Goal: Information Seeking & Learning: Learn about a topic

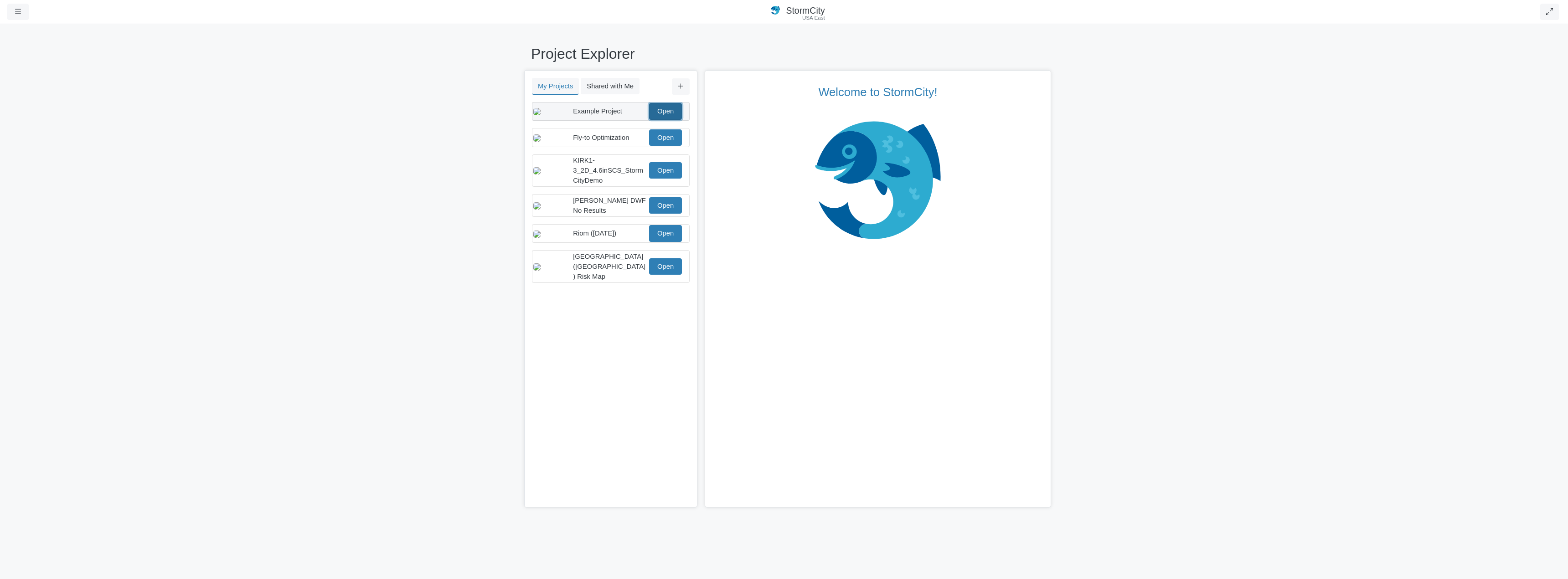
click at [671, 115] on link "Open" at bounding box center [666, 112] width 33 height 17
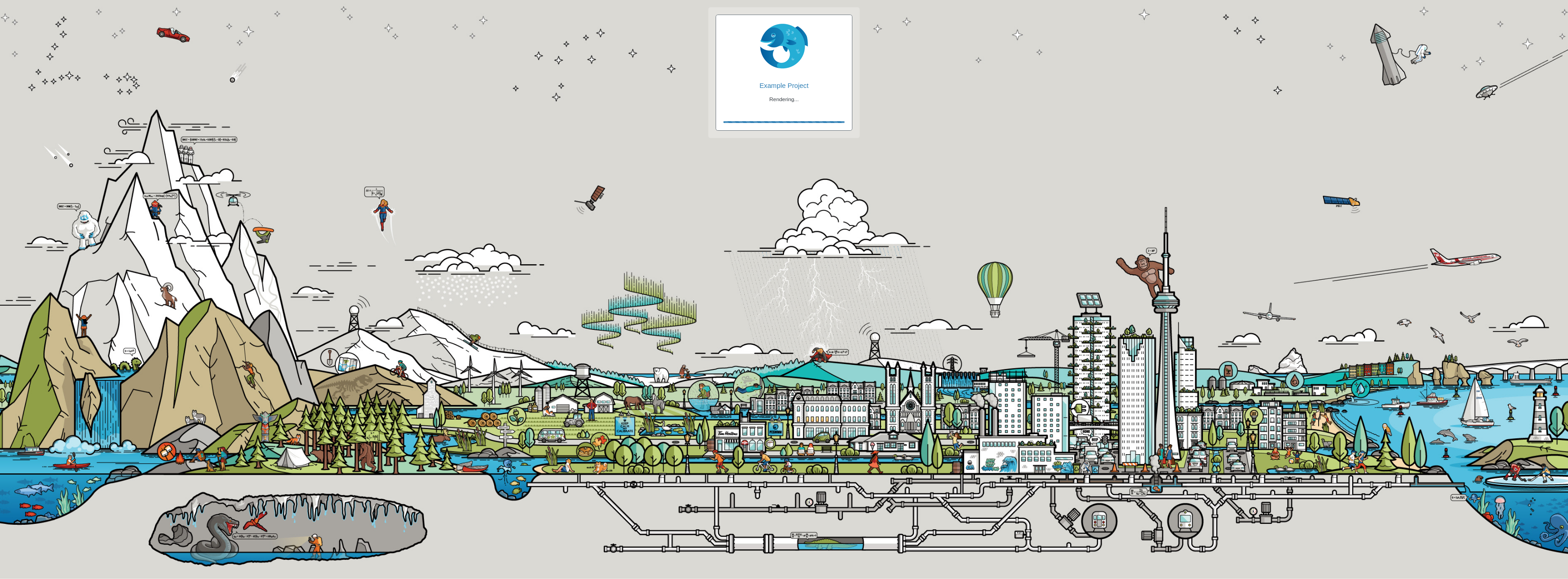
checkbox input "true"
checkbox input "false"
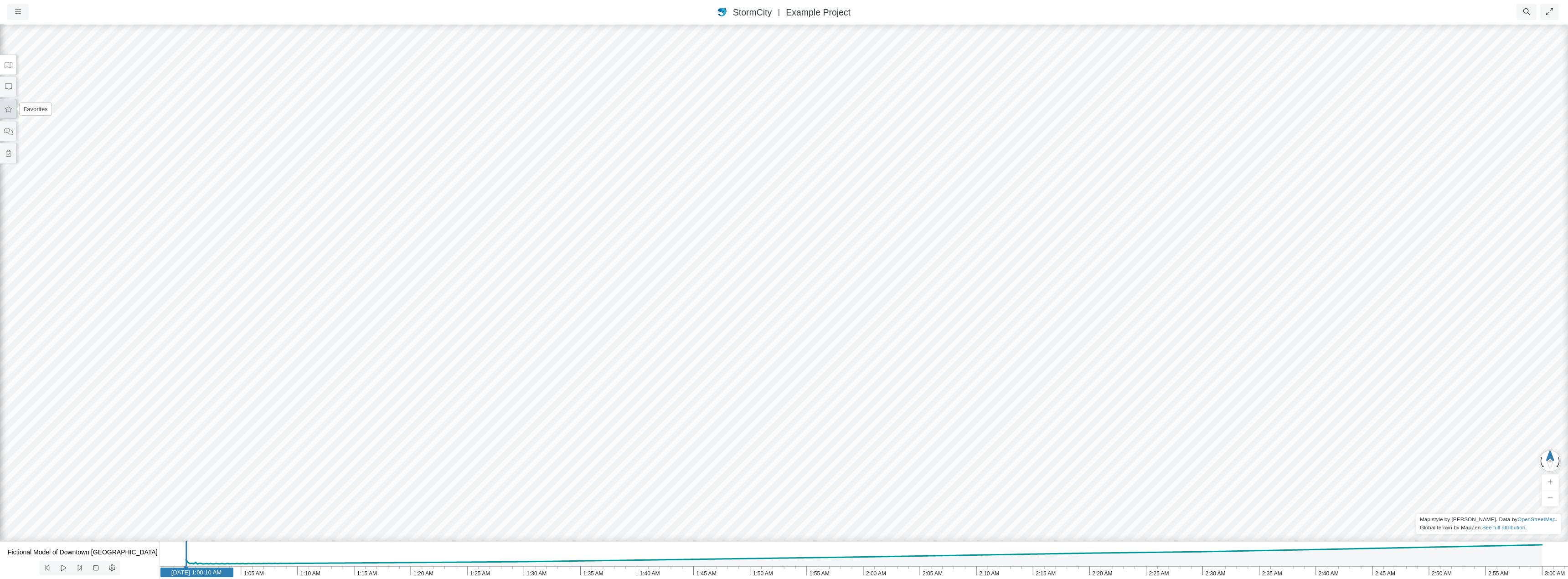
click at [11, 112] on icon at bounding box center [7, 109] width 8 height 6
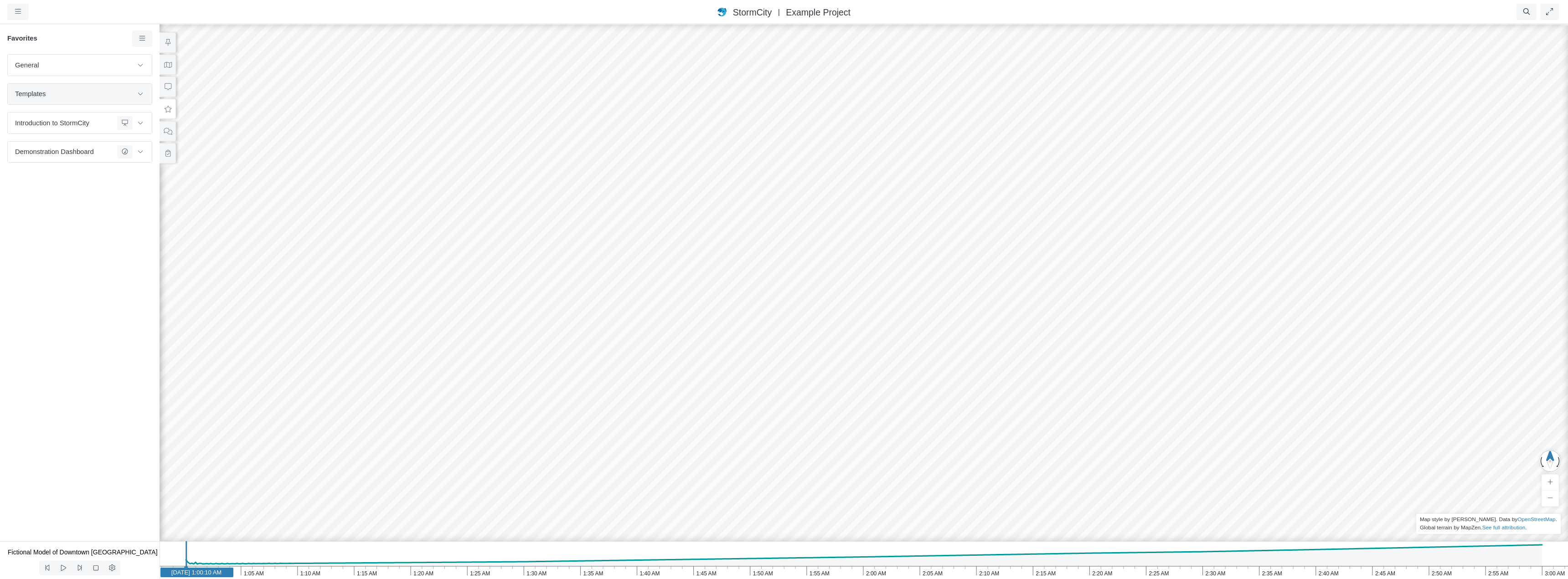
click at [131, 95] on span "Templates" at bounding box center [73, 93] width 117 height 10
click at [139, 93] on icon at bounding box center [140, 93] width 7 height 6
click at [144, 41] on icon at bounding box center [142, 38] width 8 height 6
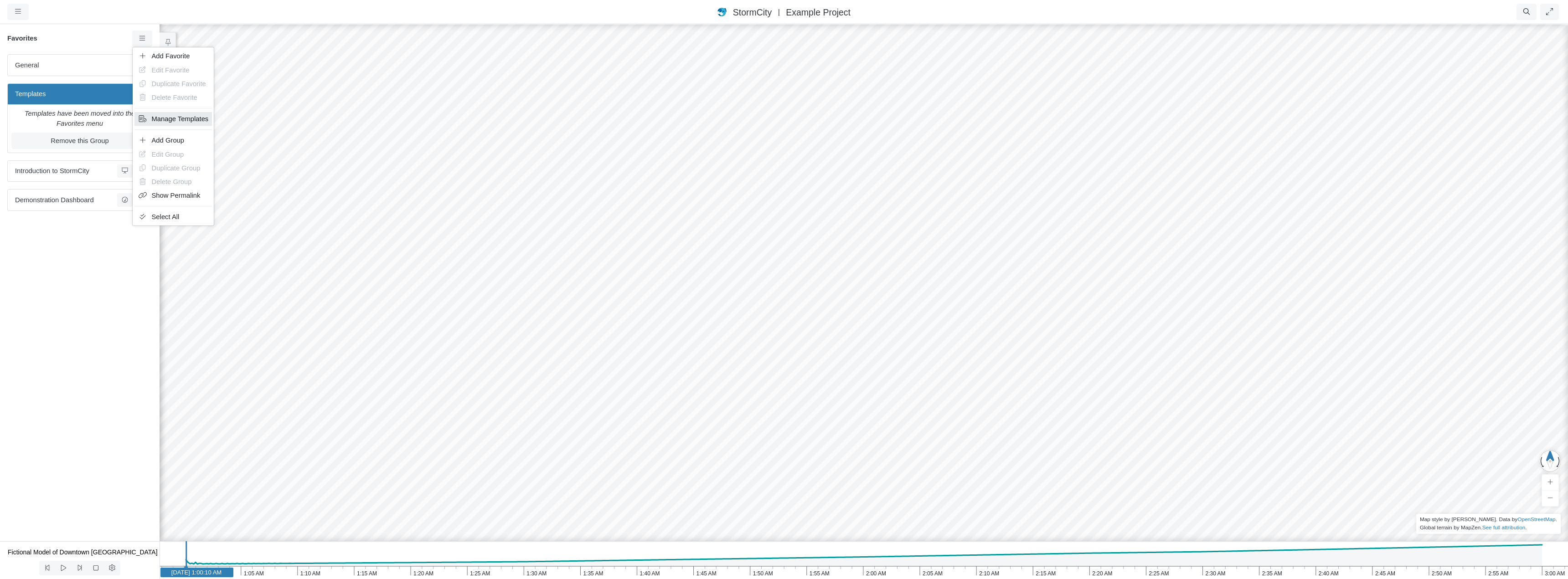
click at [177, 119] on span "Manage Templates" at bounding box center [181, 119] width 57 height 7
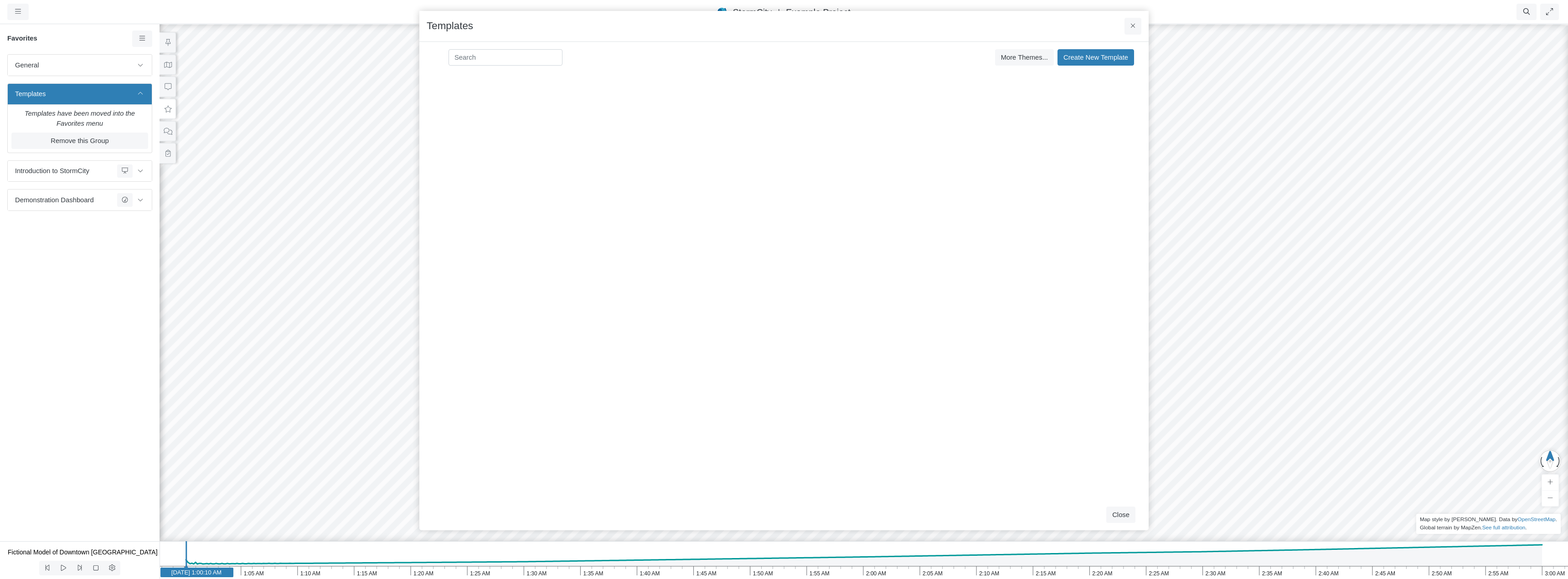
click at [534, 134] on div "Development and Testing Save Cancel Install Extrude With Highlight [DATE] 3:36:…" at bounding box center [784, 286] width 715 height 427
click at [1110, 58] on span "Create New Template" at bounding box center [1096, 57] width 65 height 7
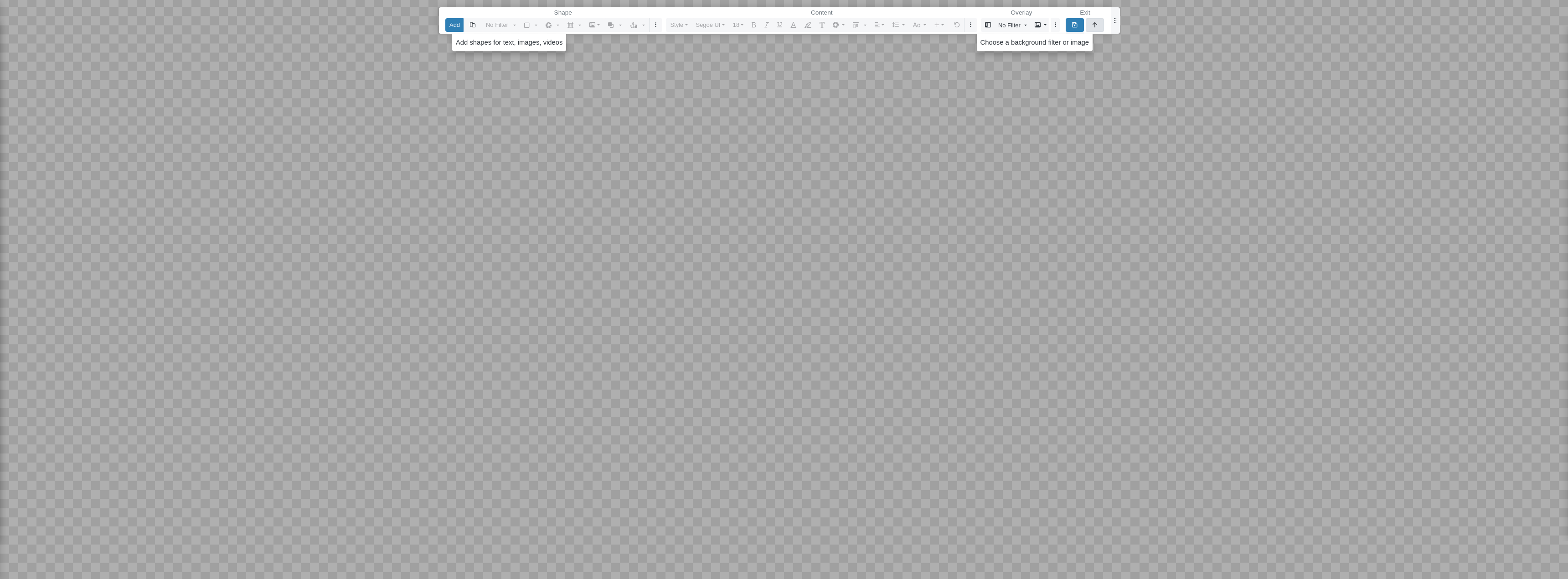
click at [1095, 25] on icon "button" at bounding box center [1095, 24] width 5 height 5
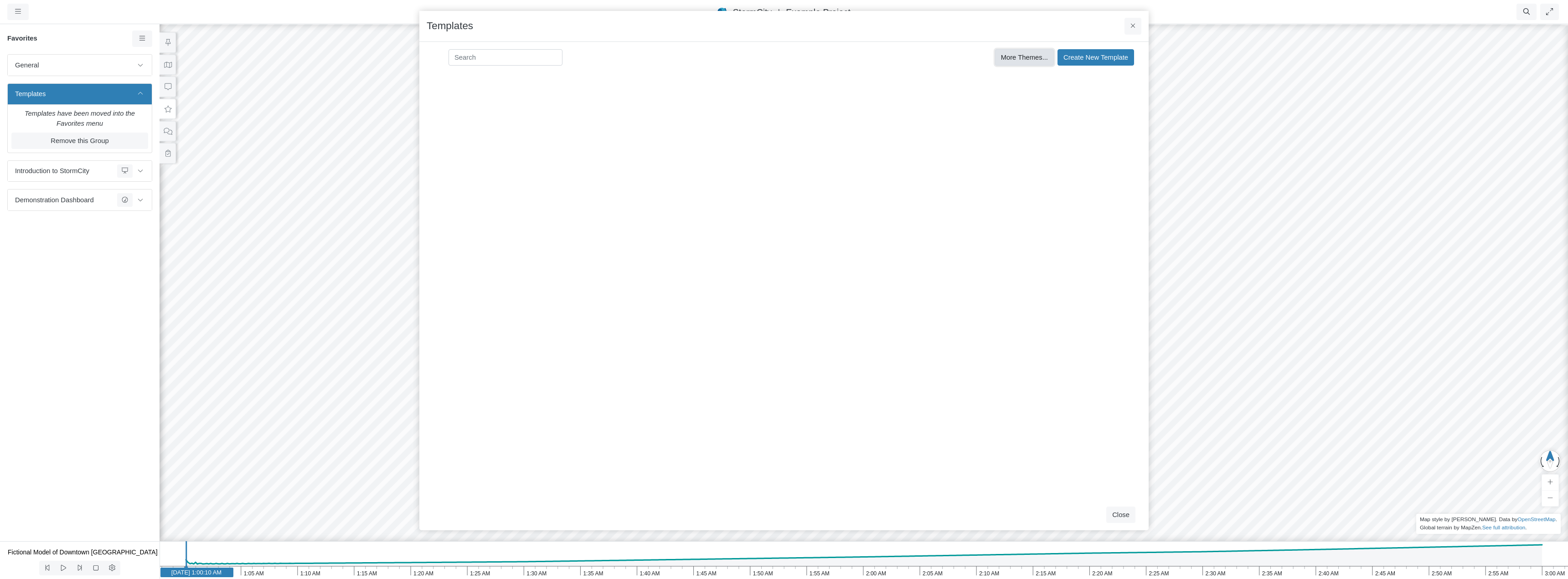
click at [1031, 58] on span "More Themes..." at bounding box center [1024, 57] width 47 height 7
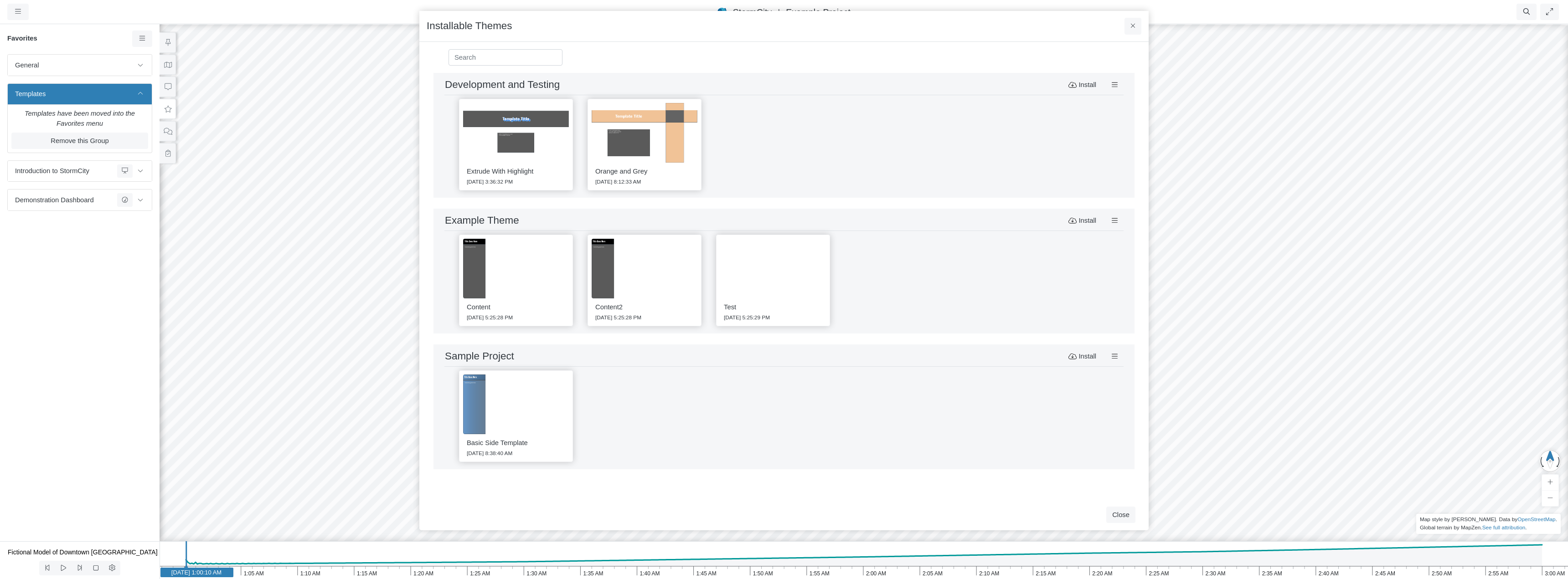
click at [802, 153] on div "Extrude With Highlight [DATE] 3:36:32 PM Orange and Grey [DATE] 8:12:33 AM" at bounding box center [784, 144] width 679 height 99
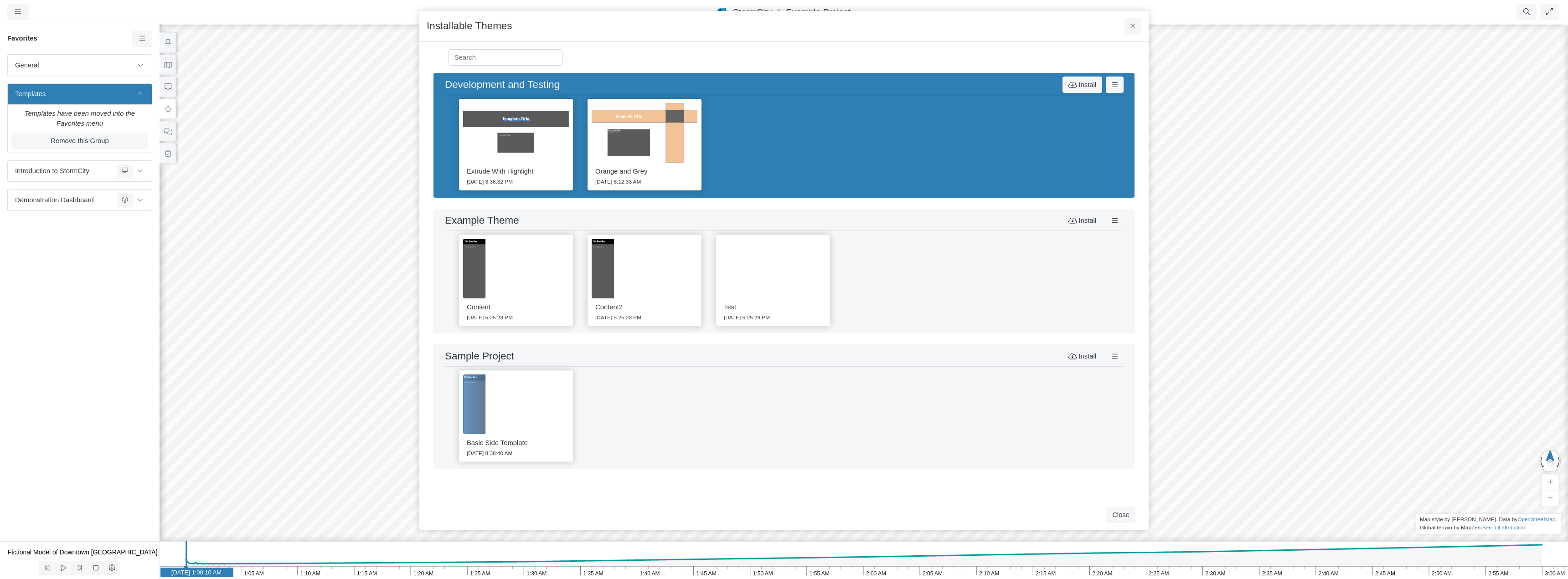
click at [657, 151] on img at bounding box center [644, 133] width 106 height 60
click at [497, 134] on img at bounding box center [516, 133] width 106 height 60
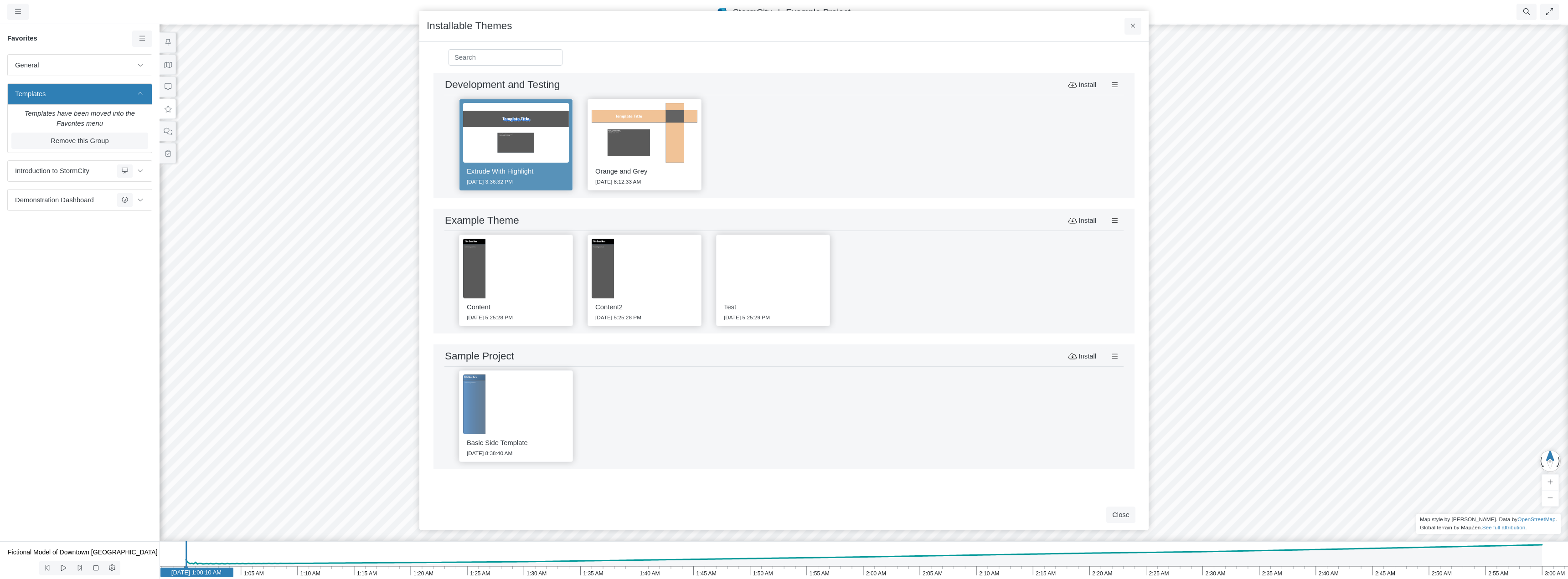
click at [765, 139] on div "Extrude With Highlight [DATE] 3:36:32 PM Orange and Grey [DATE] 8:12:33 AM" at bounding box center [784, 144] width 679 height 99
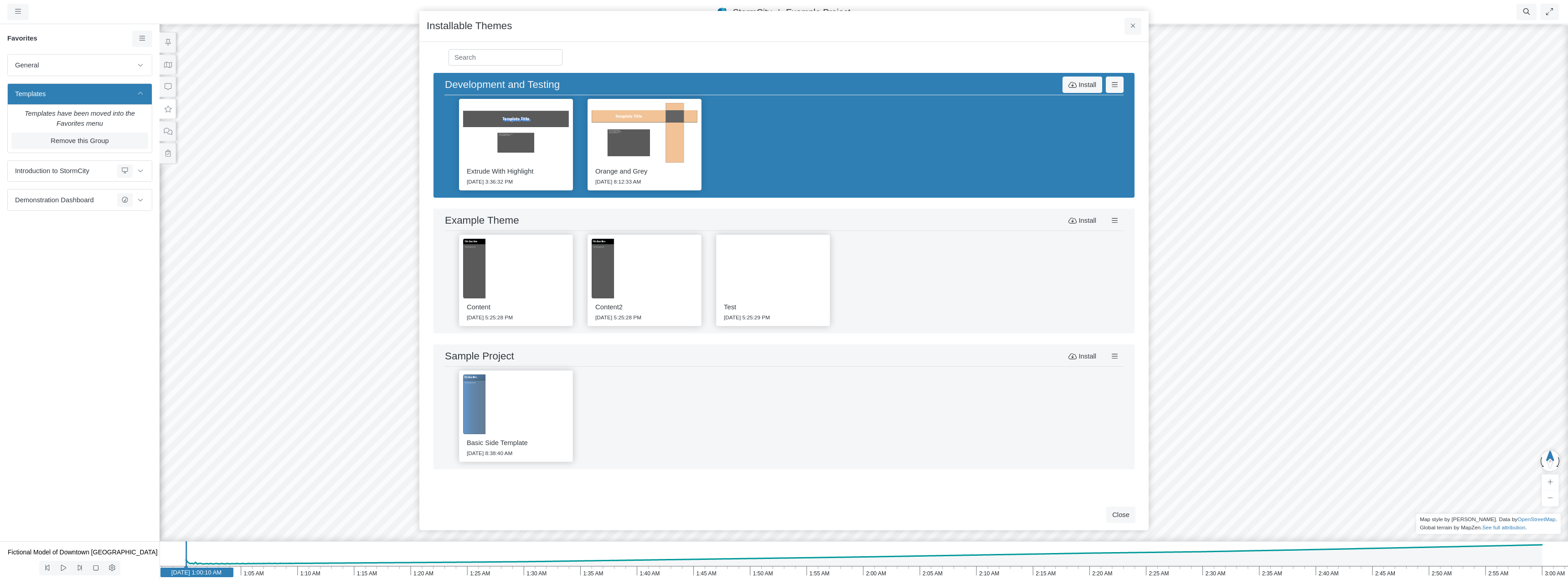
drag, startPoint x: 786, startPoint y: 130, endPoint x: 770, endPoint y: 136, distance: 17.1
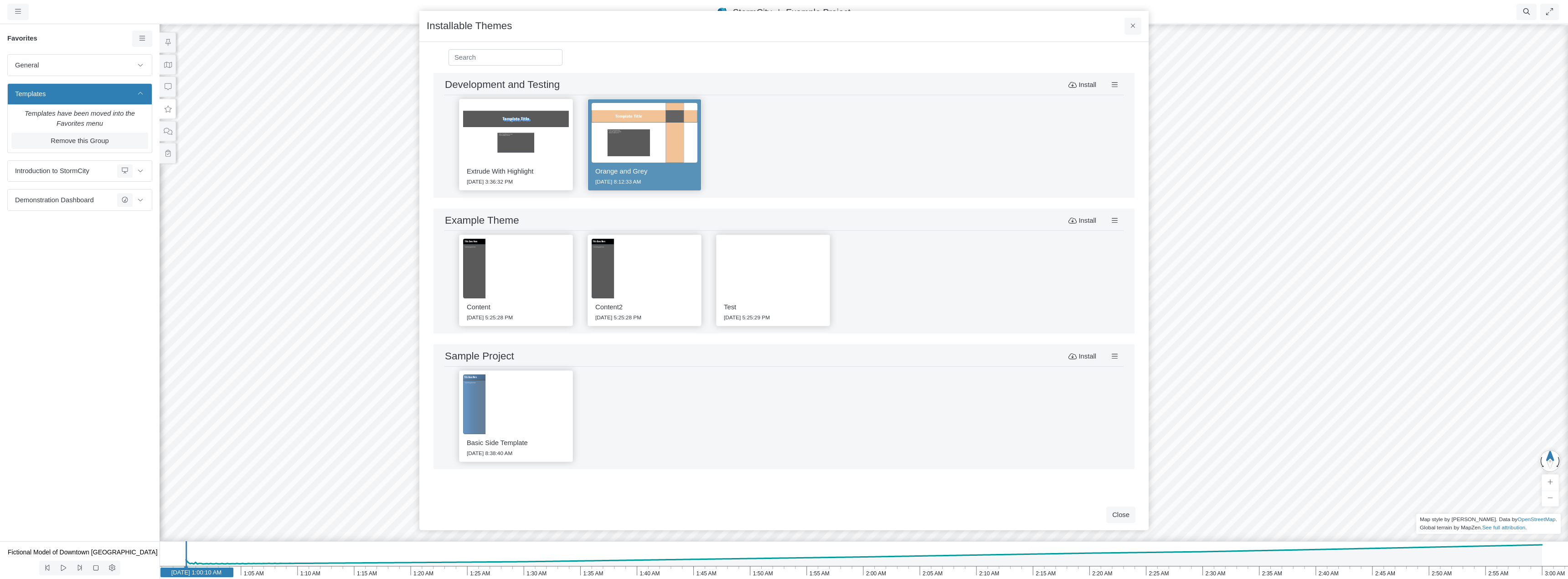
click at [860, 138] on div "Extrude With Highlight [DATE] 3:36:32 PM Orange and Grey [DATE] 8:12:33 AM" at bounding box center [784, 144] width 679 height 99
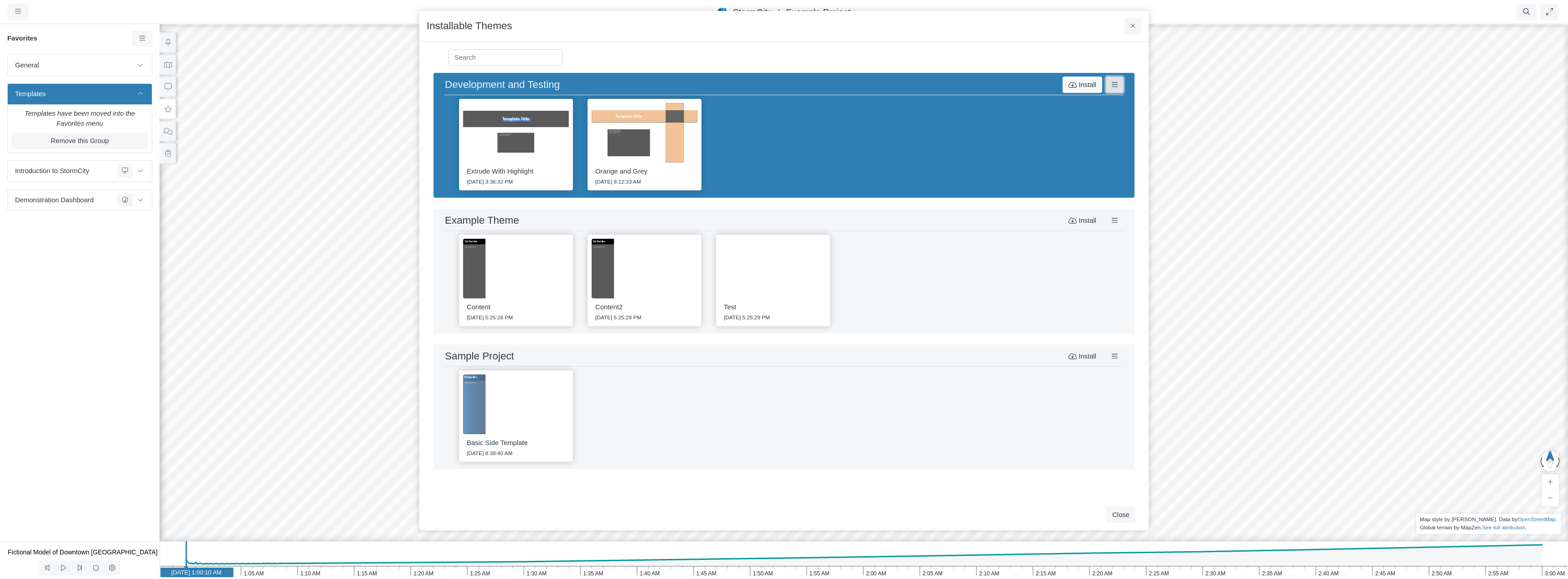
click at [1115, 82] on icon at bounding box center [1114, 84] width 6 height 5
click at [549, 85] on h2 "Development and Testing" at bounding box center [502, 84] width 115 height 12
type input "Development and Testing"
click at [529, 84] on icon "button" at bounding box center [530, 84] width 5 height 6
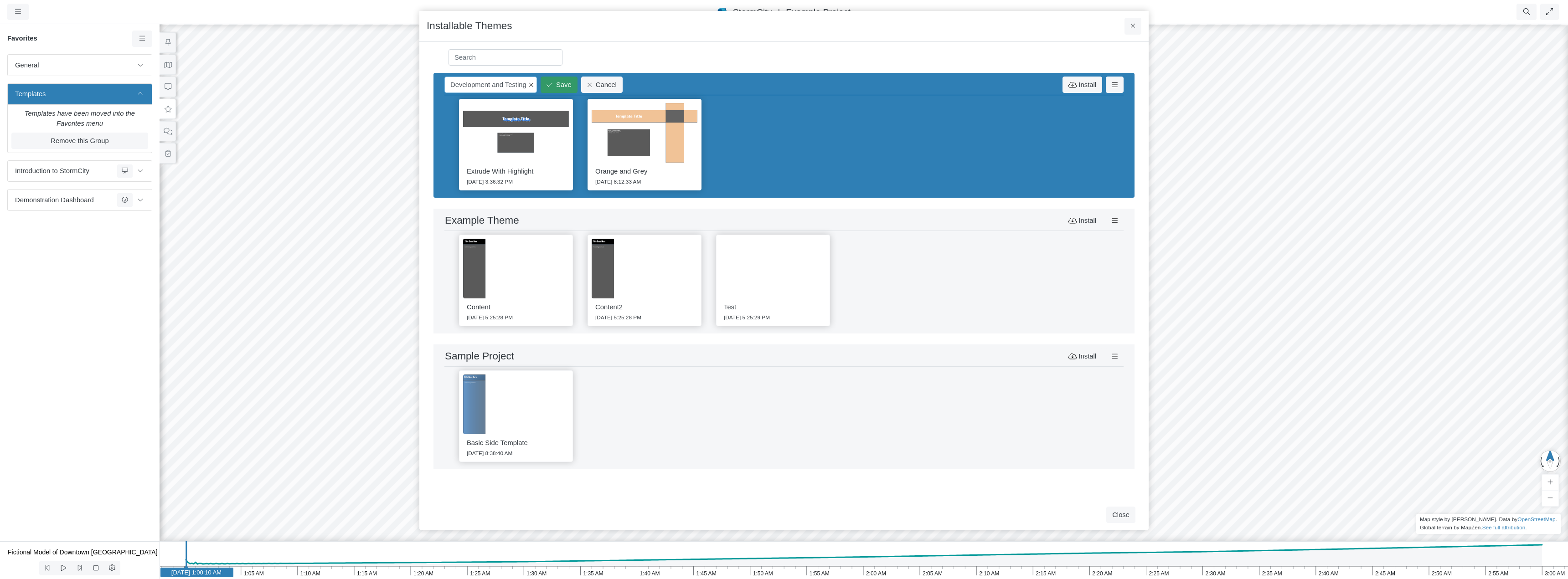
scroll to position [0, 0]
click at [595, 82] on button "Cancel" at bounding box center [601, 85] width 42 height 17
click at [1128, 514] on button "Close" at bounding box center [1121, 515] width 30 height 17
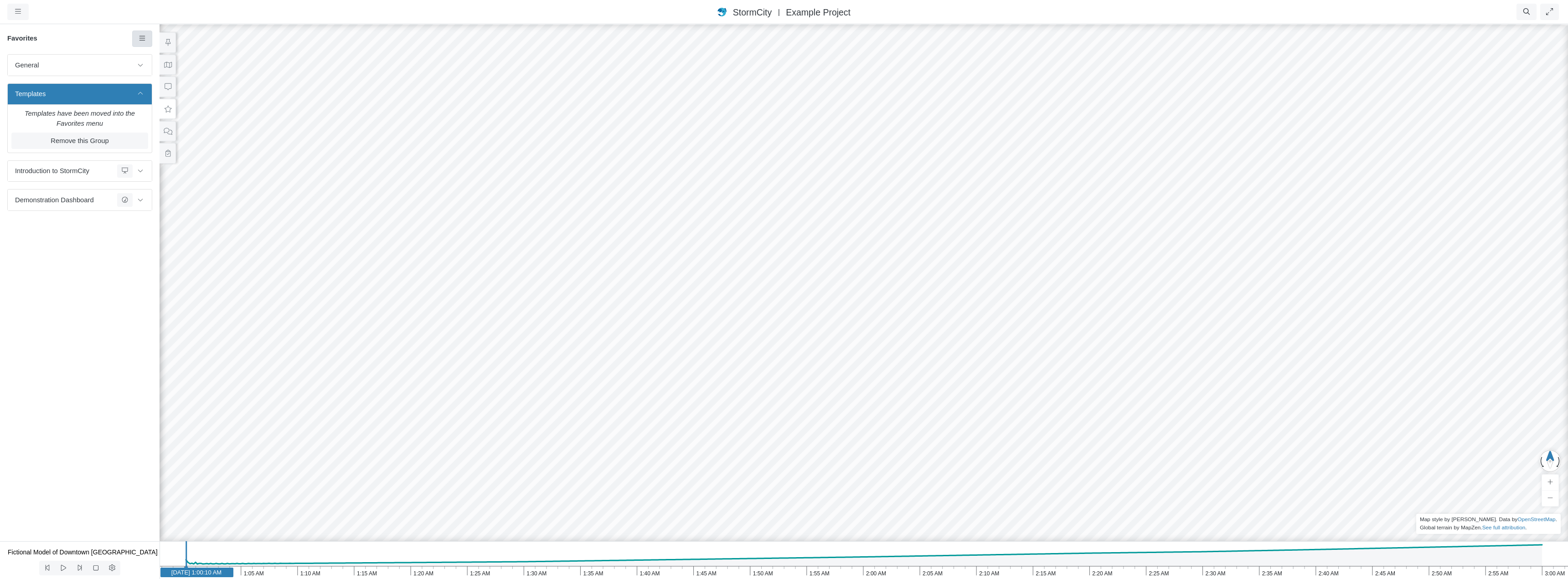
click at [145, 39] on icon at bounding box center [142, 38] width 6 height 5
click at [178, 121] on span "Manage Templates" at bounding box center [181, 119] width 57 height 7
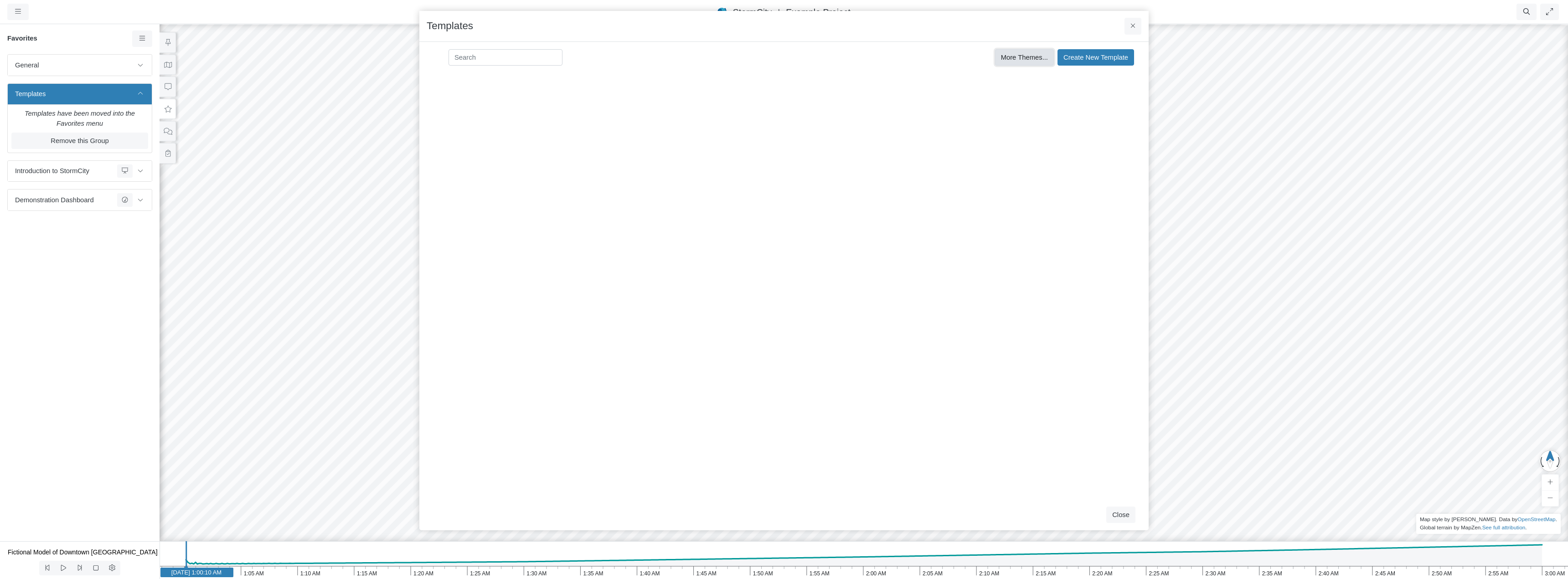
click at [1032, 62] on button "More Themes..." at bounding box center [1025, 57] width 59 height 17
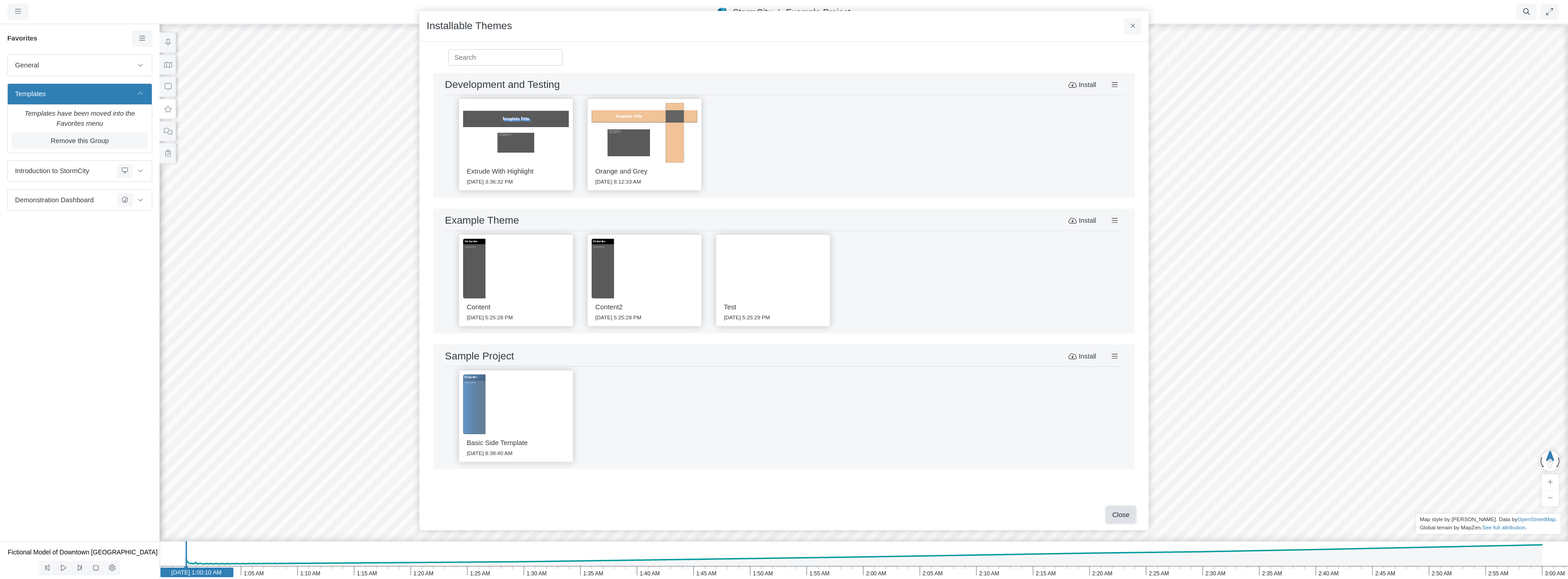
click at [1126, 514] on button "Close" at bounding box center [1121, 515] width 30 height 17
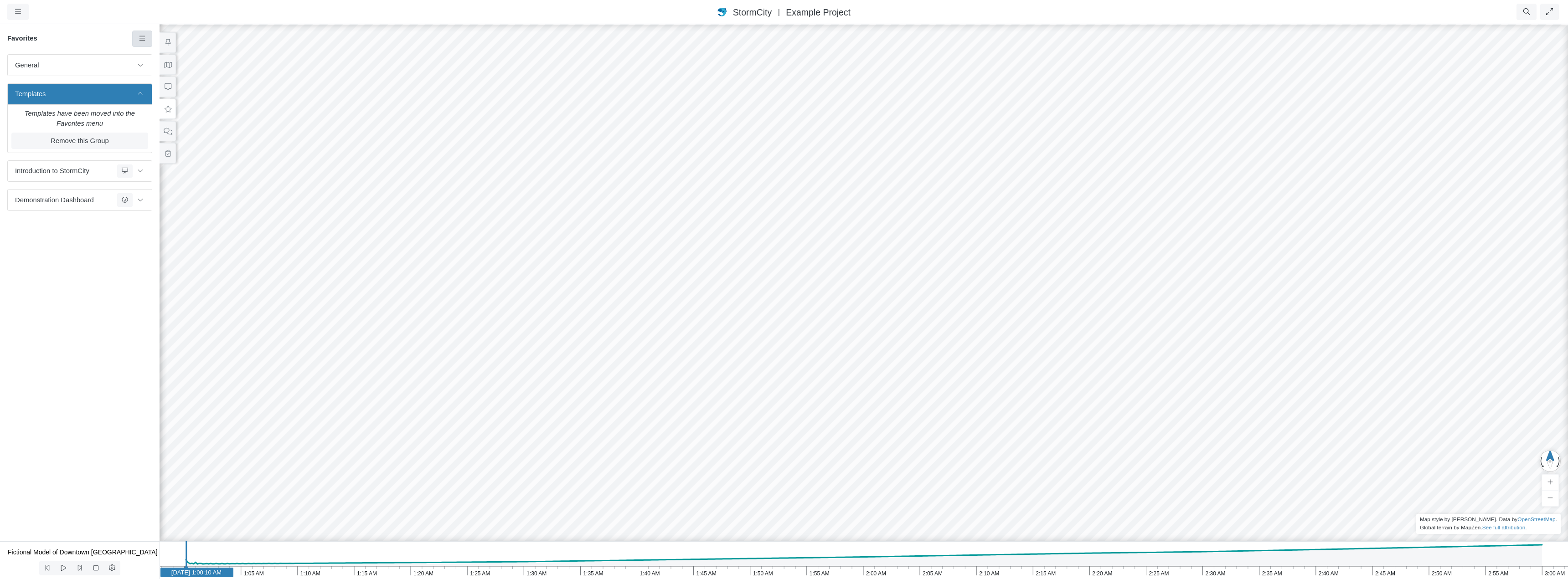
click at [144, 40] on icon at bounding box center [142, 38] width 8 height 6
click at [182, 121] on span "Manage Templates" at bounding box center [181, 119] width 57 height 7
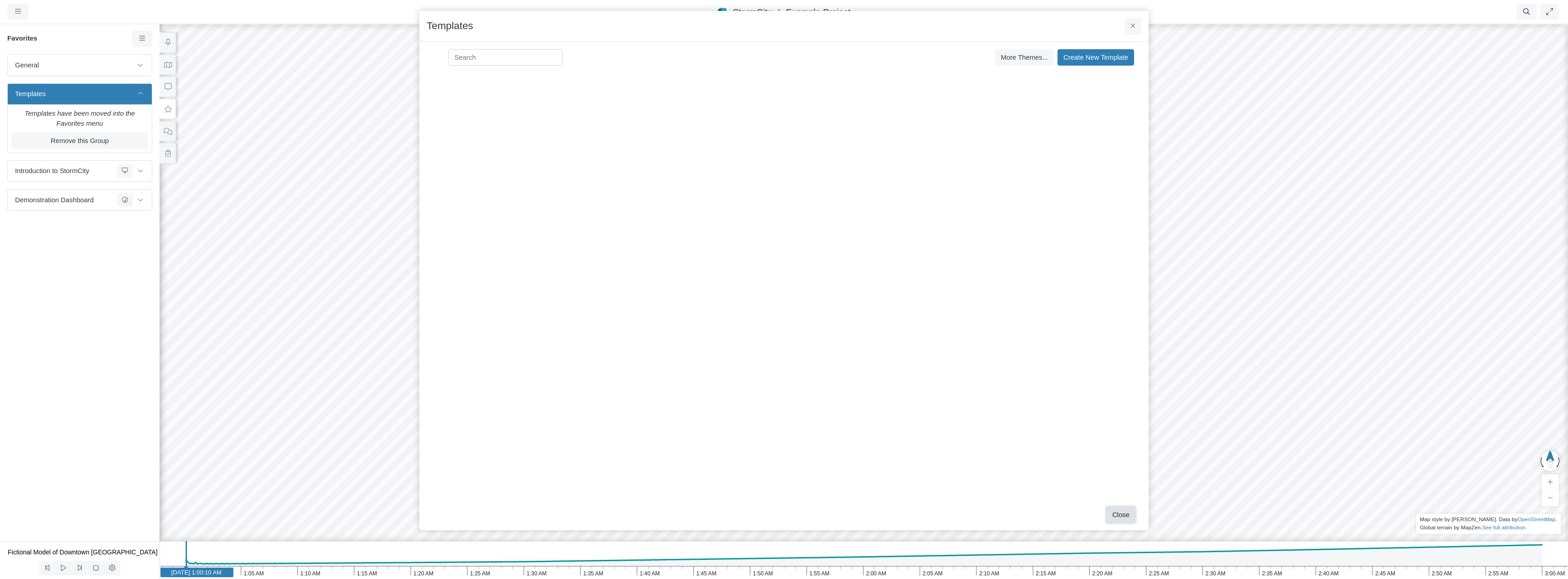
click at [1132, 516] on button "Close" at bounding box center [1121, 515] width 30 height 17
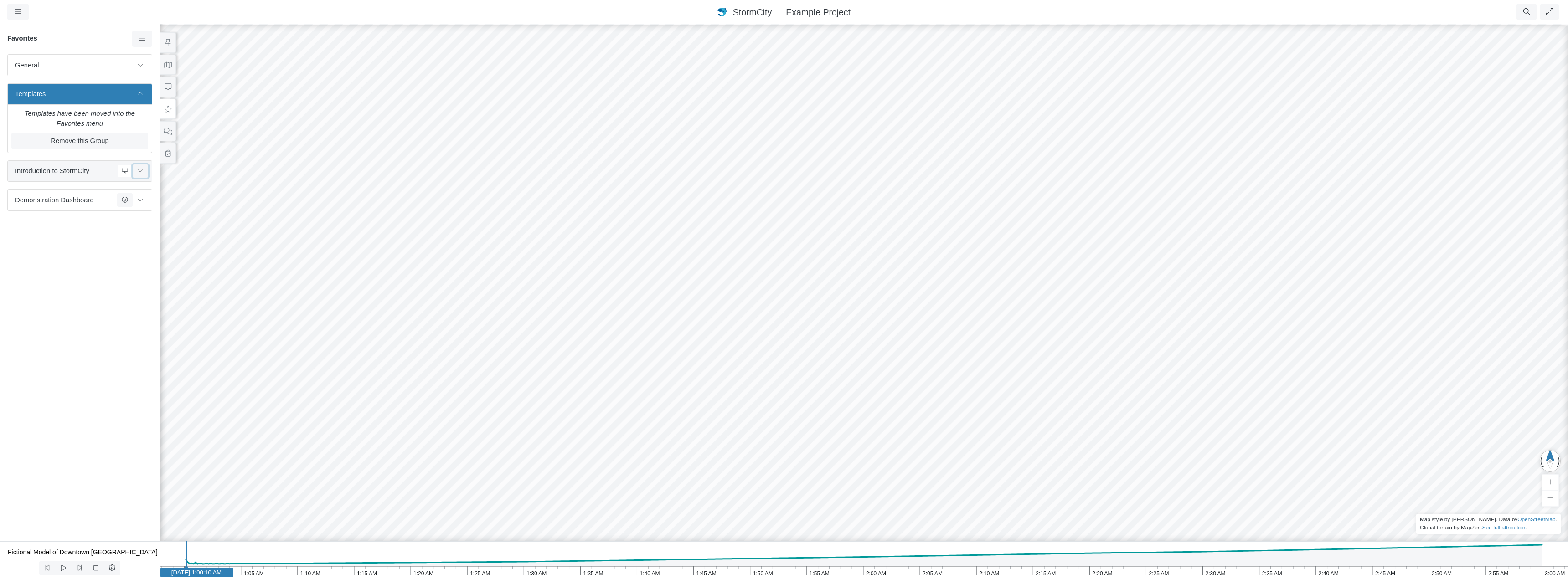
click at [142, 171] on icon at bounding box center [140, 171] width 7 height 6
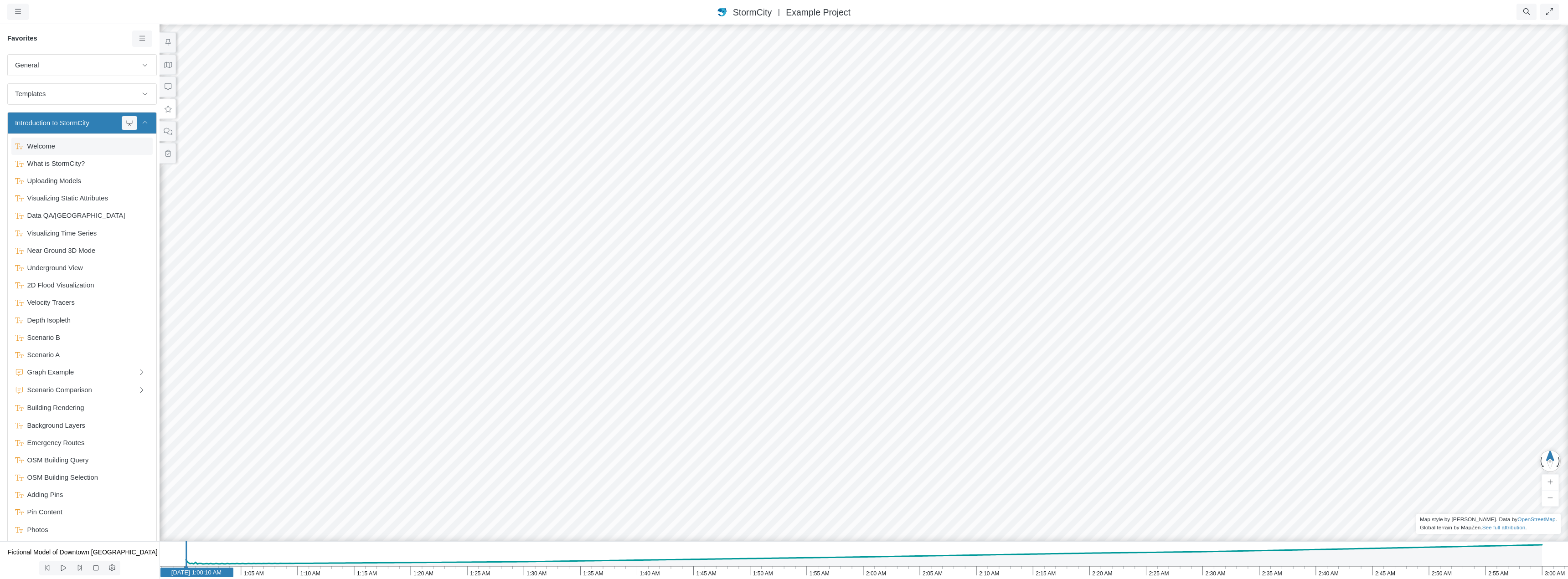
click at [68, 148] on span "Welcome" at bounding box center [83, 146] width 118 height 10
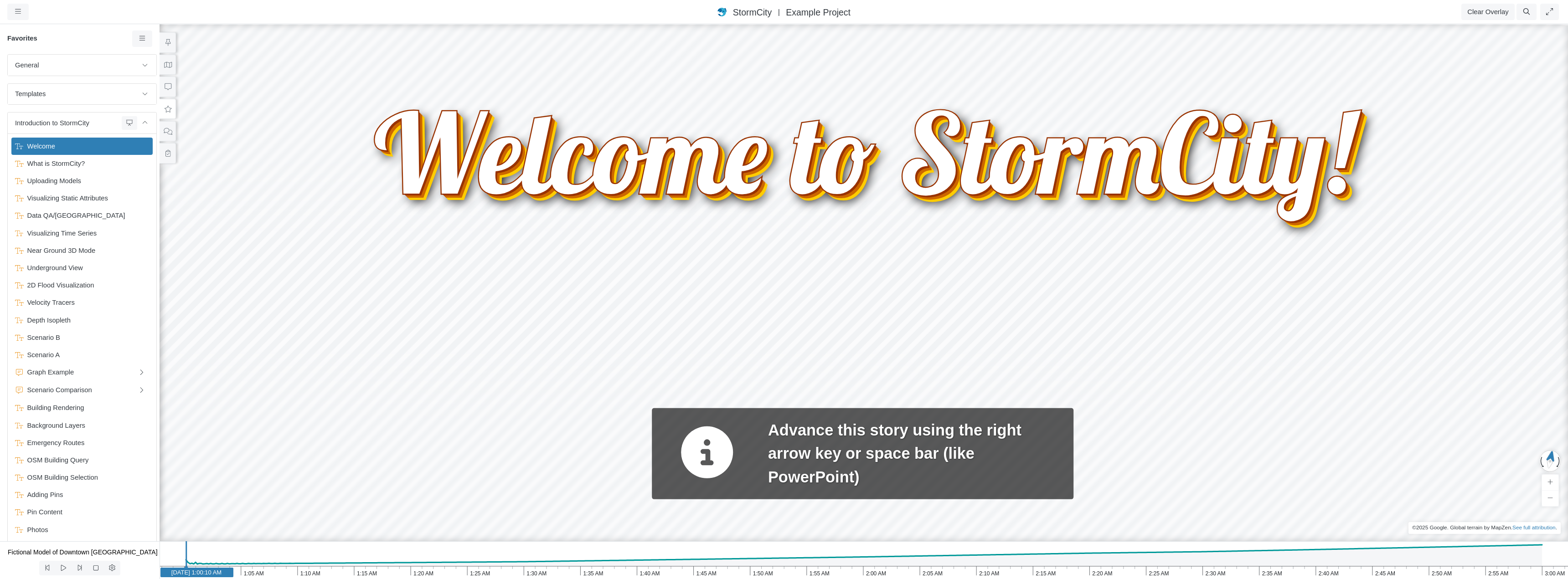
click at [68, 148] on span "Welcome" at bounding box center [83, 146] width 118 height 10
click at [120, 162] on span "Edit Favorite" at bounding box center [124, 159] width 38 height 7
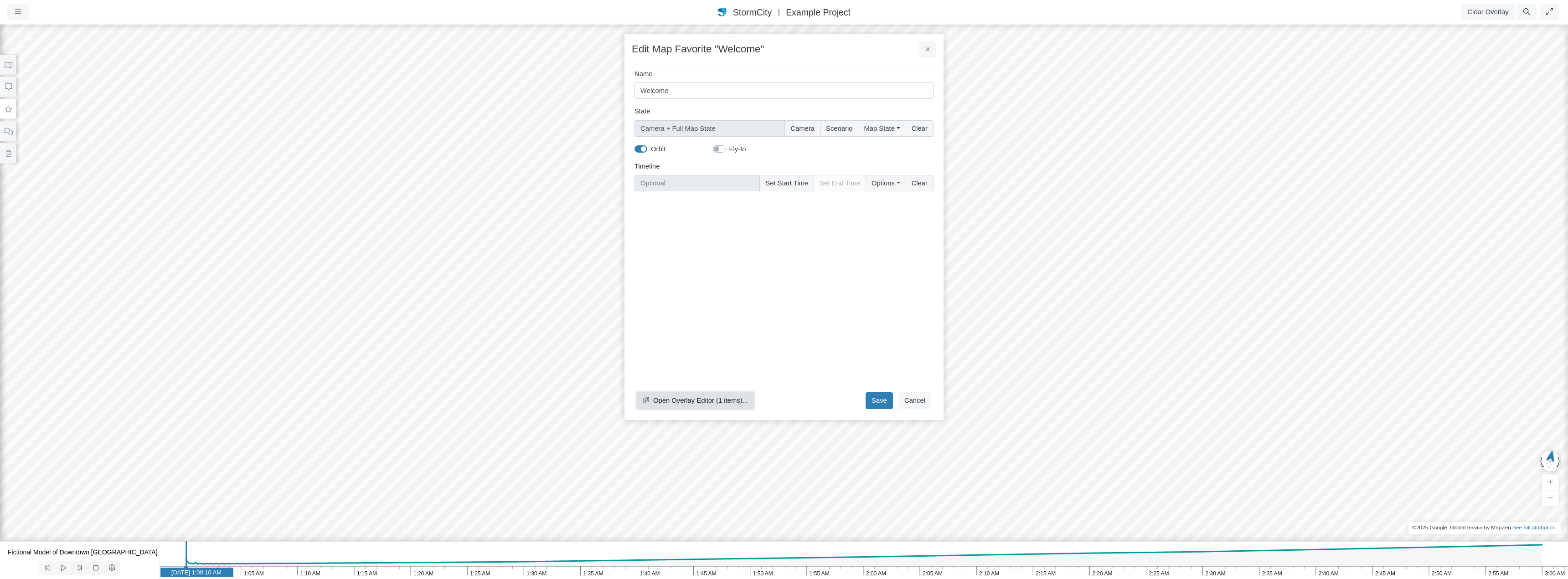
click at [692, 400] on span "Open Overlay Editor (1 items)..." at bounding box center [700, 400] width 95 height 7
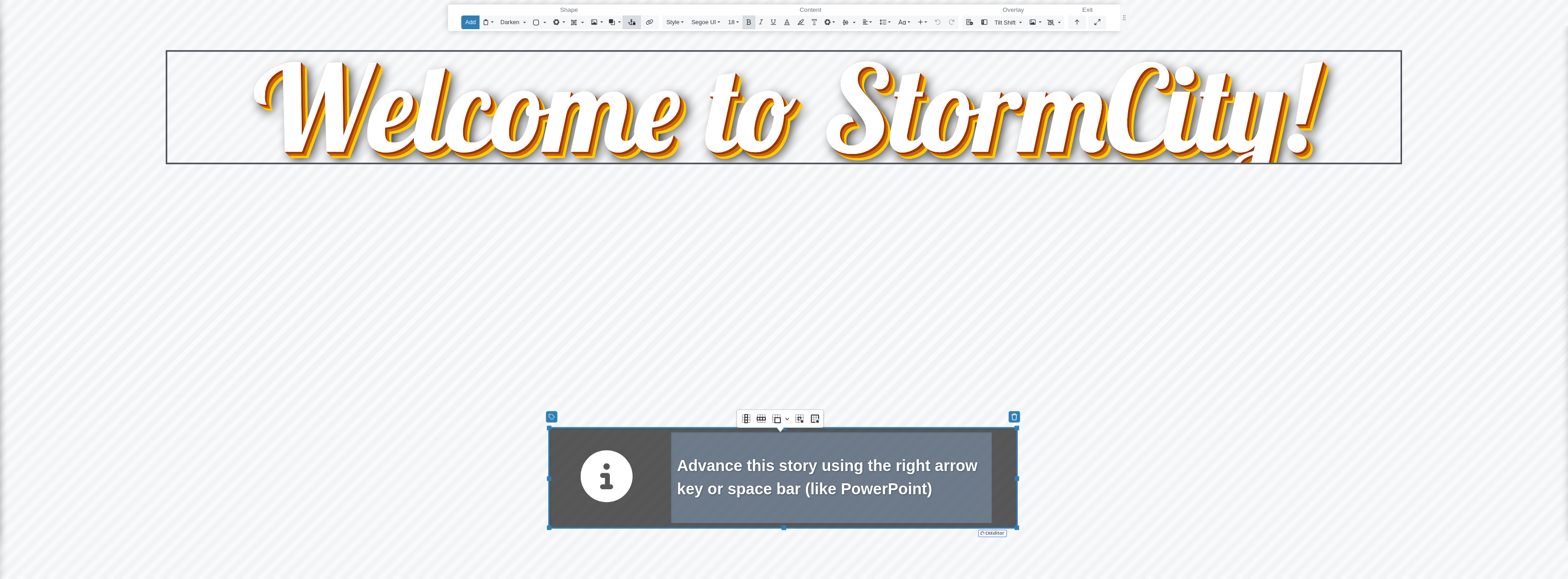
click at [996, 447] on div "Advance this story using the right arrow key or space bar (like PowerPoint)" at bounding box center [782, 478] width 469 height 101
click at [973, 448] on td "Advance this story using the right arrow key or space bar (like PowerPoint)" at bounding box center [831, 478] width 321 height 91
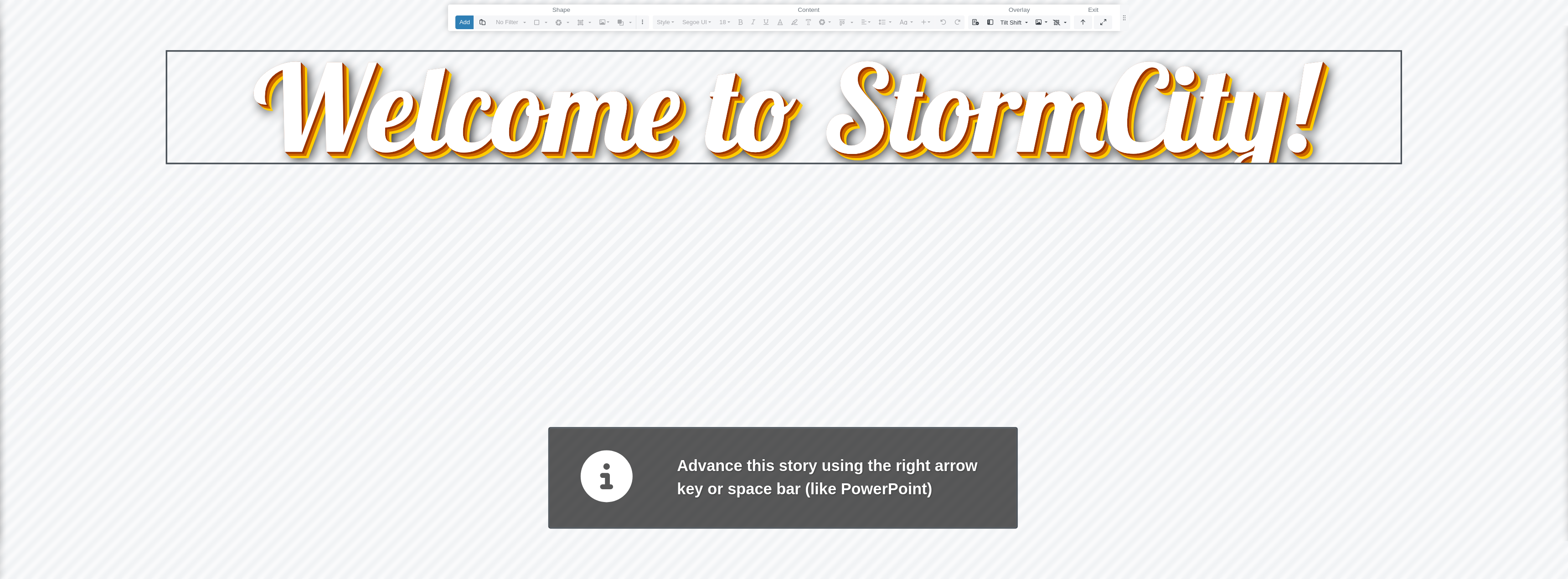
click at [980, 367] on div "Reset Content Welcome to StormCity! Reset Content Welcome to StormCity! Reset C…" at bounding box center [784, 290] width 1568 height 579
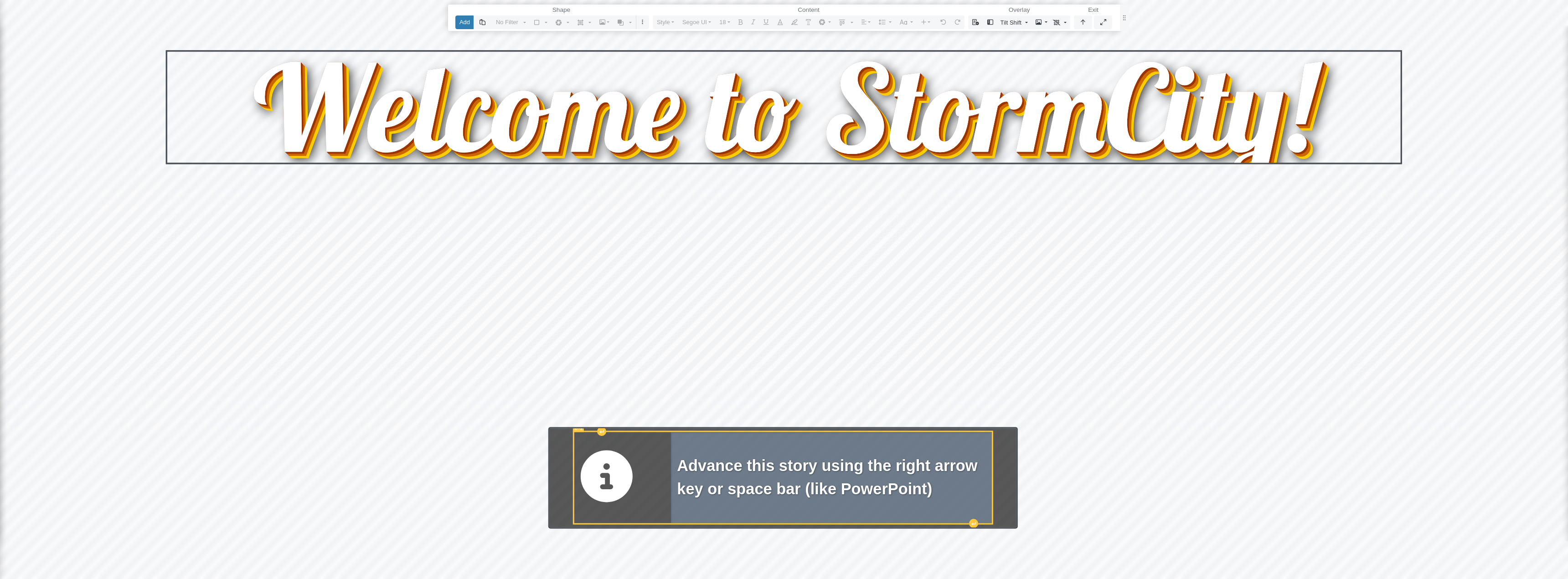
click at [953, 447] on td "Advance this story using the right arrow key or space bar (like PowerPoint)" at bounding box center [831, 478] width 321 height 91
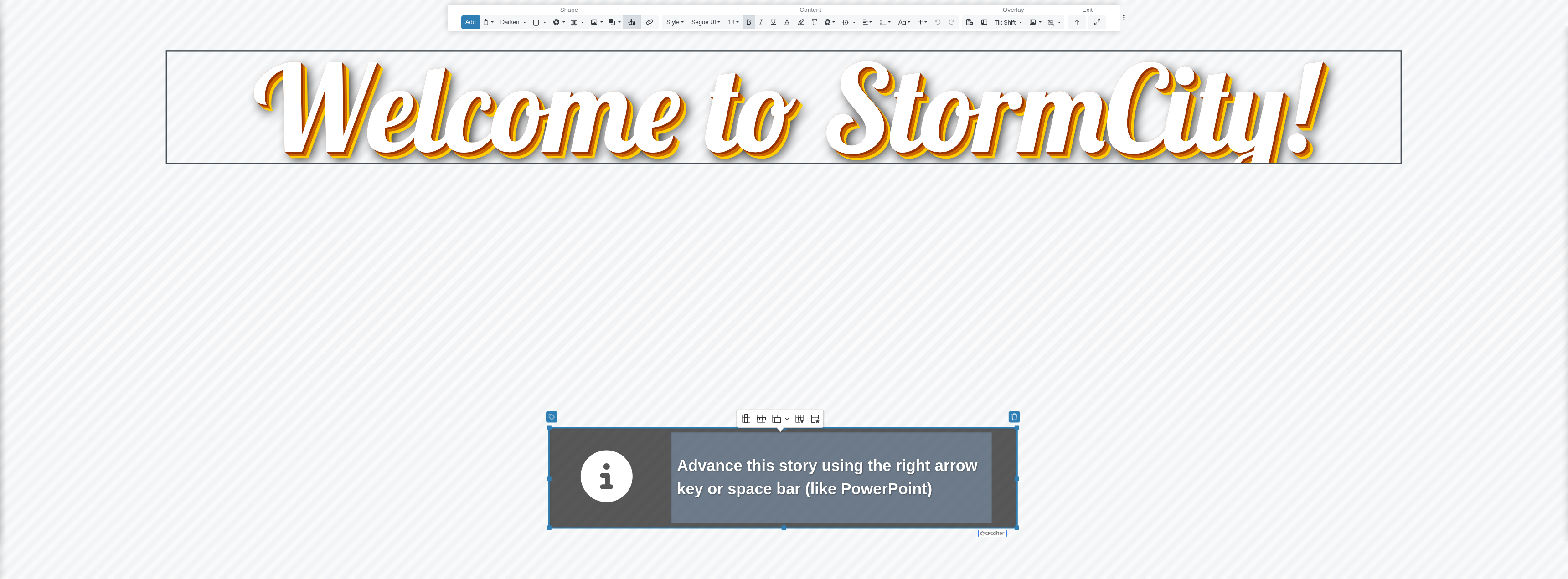
click at [999, 445] on div "Advance this story using the right arrow key or space bar (like PowerPoint)" at bounding box center [782, 478] width 469 height 101
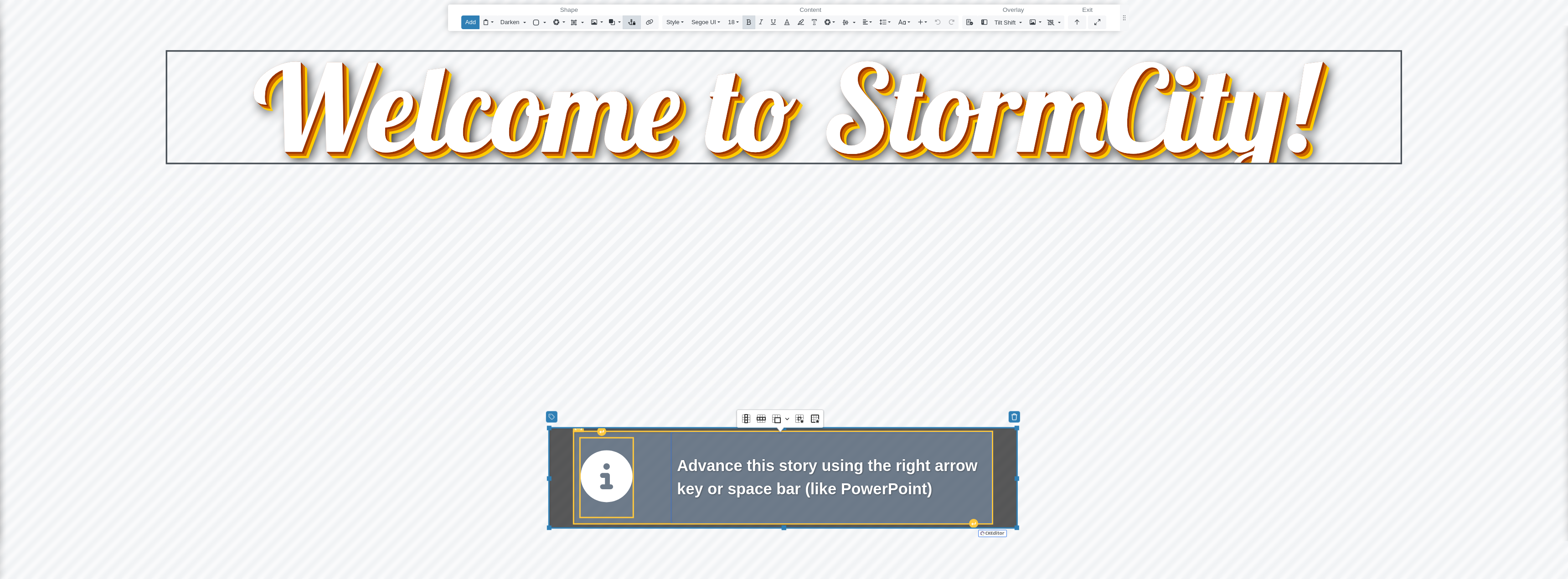
click at [609, 476] on icon "Editor editing area: main" at bounding box center [606, 476] width 53 height 53
click at [734, 479] on strong "Advance this story using the right arrow key or space bar (like PowerPoint)" at bounding box center [829, 478] width 305 height 41
click at [619, 481] on icon "Editor editing area: main" at bounding box center [606, 476] width 53 height 53
click at [735, 475] on strong "Advance this story using the right arrow key or space bar (like PowerPoint)" at bounding box center [829, 478] width 305 height 41
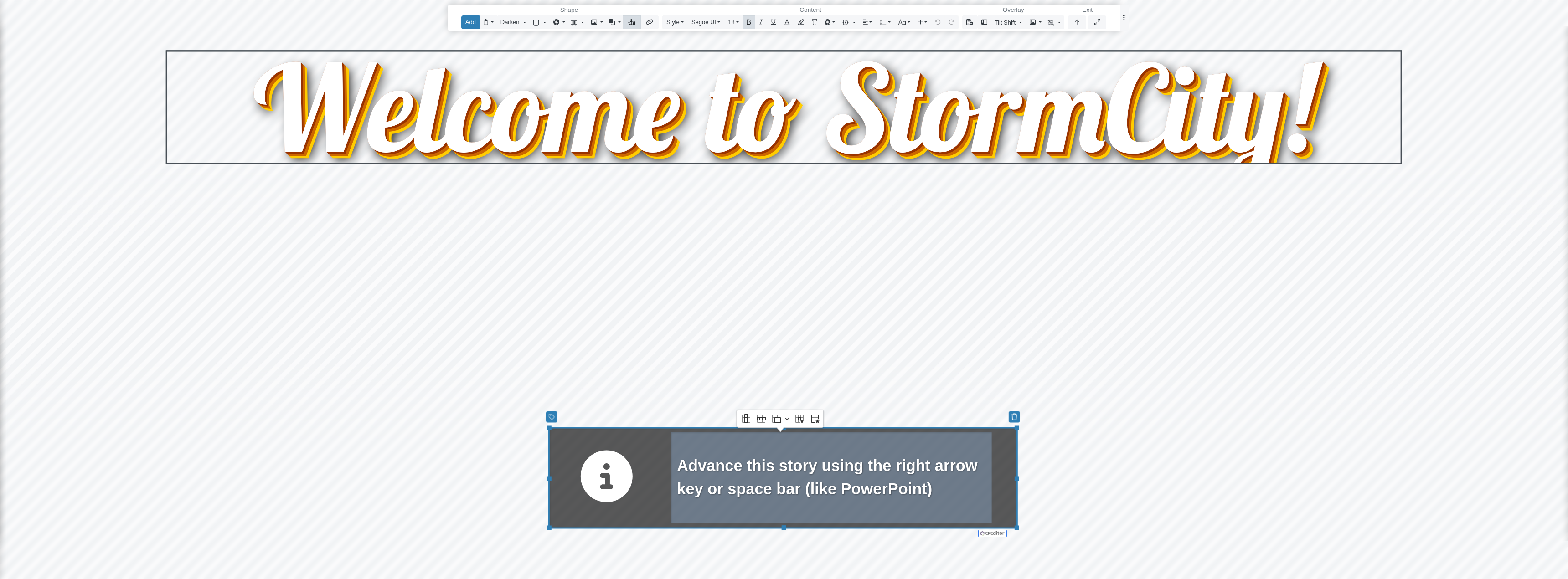
click at [557, 461] on div "Advance this story using the right arrow key or space bar (like PowerPoint)" at bounding box center [782, 478] width 469 height 101
click at [557, 453] on div "Advance this story using the right arrow key or space bar (like PowerPoint)" at bounding box center [782, 478] width 469 height 101
click at [560, 428] on div at bounding box center [782, 427] width 469 height 5
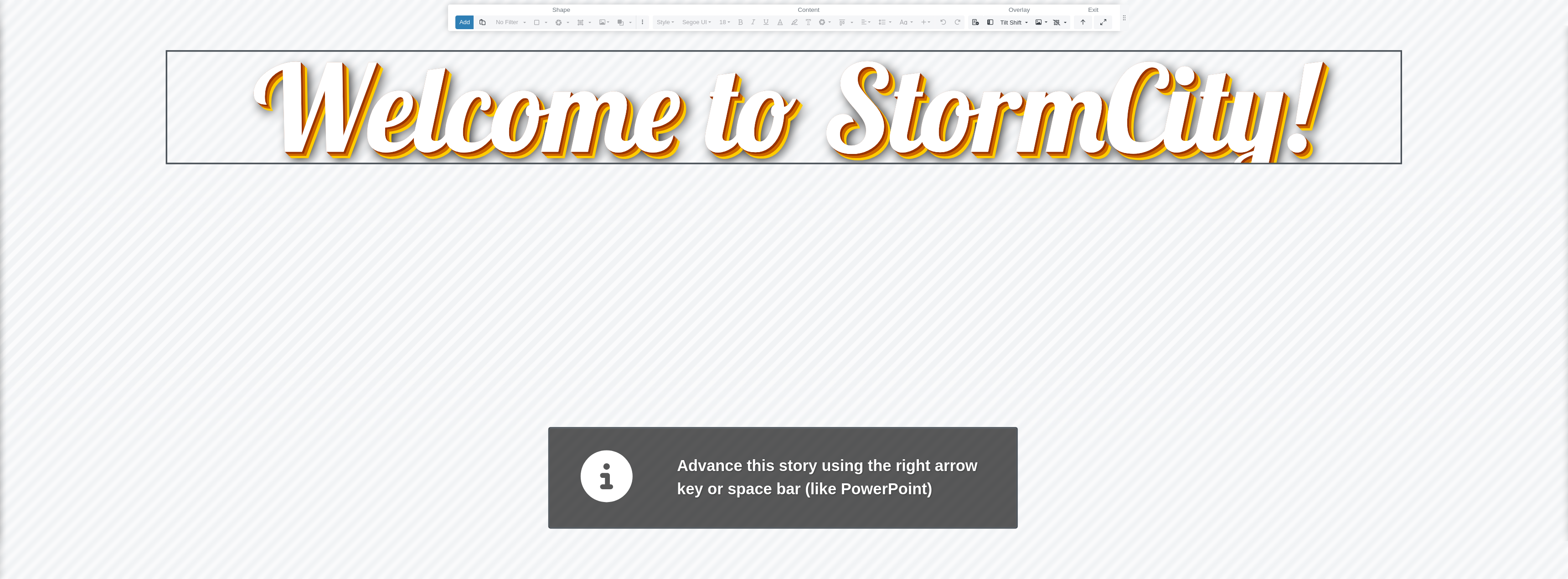
click at [593, 382] on div "Reset Content Welcome to StormCity! Reset Content Welcome to StormCity! Reset C…" at bounding box center [784, 290] width 1568 height 579
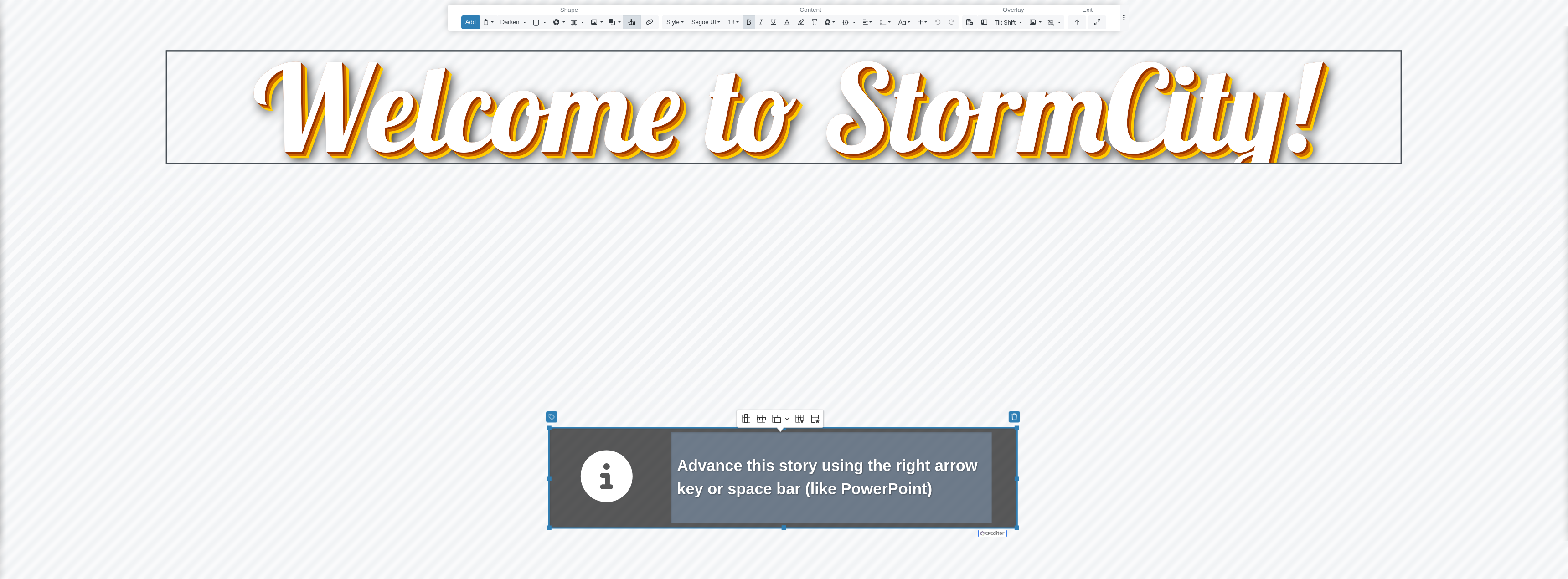
click at [588, 428] on div at bounding box center [782, 427] width 469 height 5
click at [1284, 264] on div "Reset Content Welcome to StormCity! Reset Content Welcome to StormCity! Reset C…" at bounding box center [784, 290] width 1568 height 579
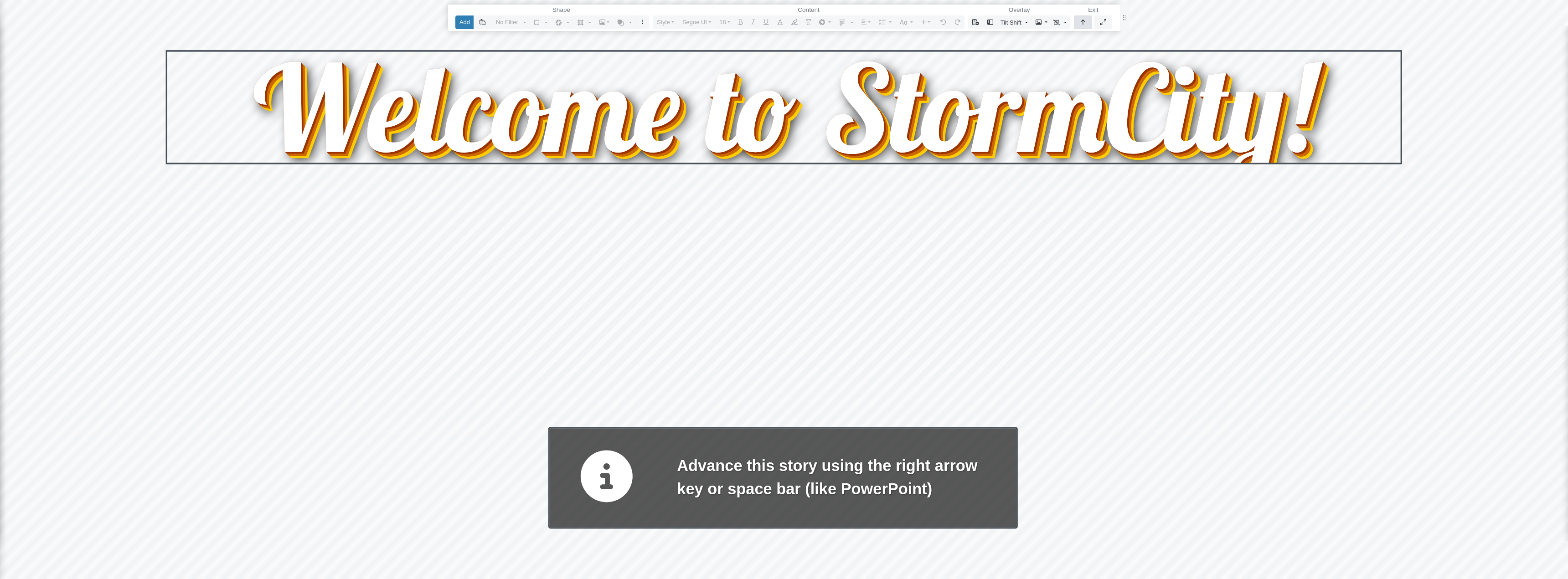
click at [1083, 19] on icon "button" at bounding box center [1083, 22] width 5 height 6
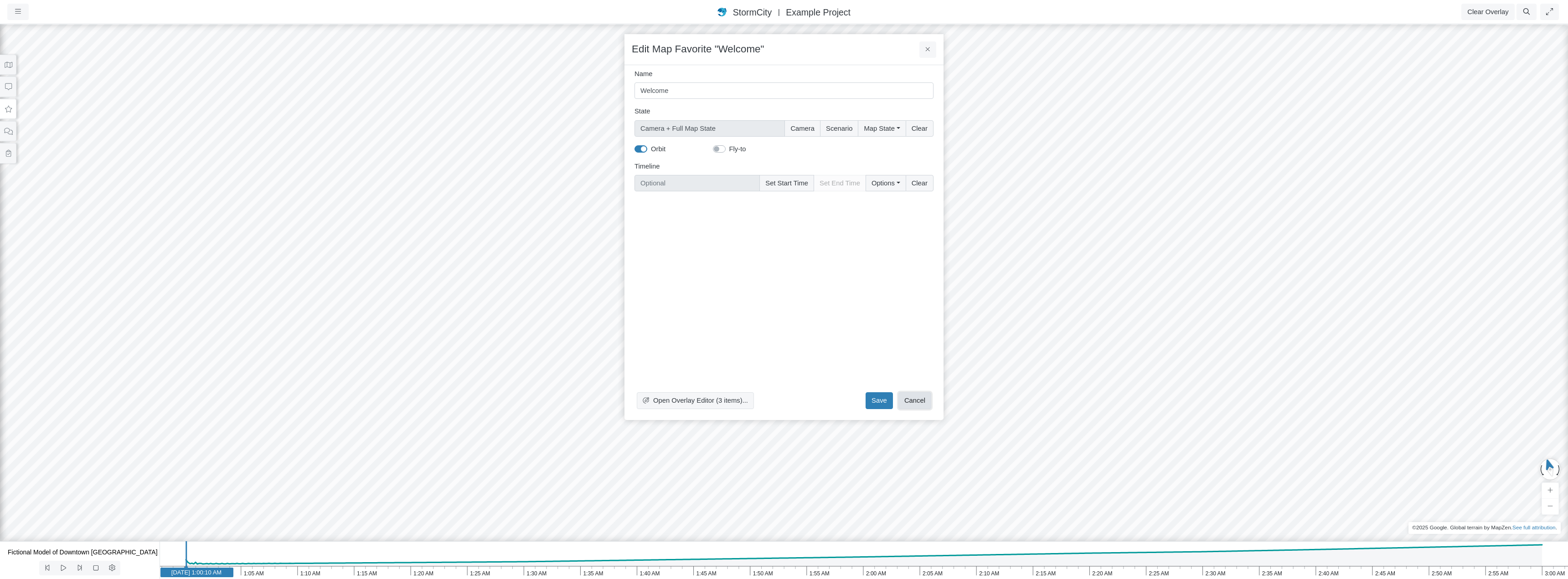
click at [918, 399] on button "Cancel" at bounding box center [915, 400] width 33 height 17
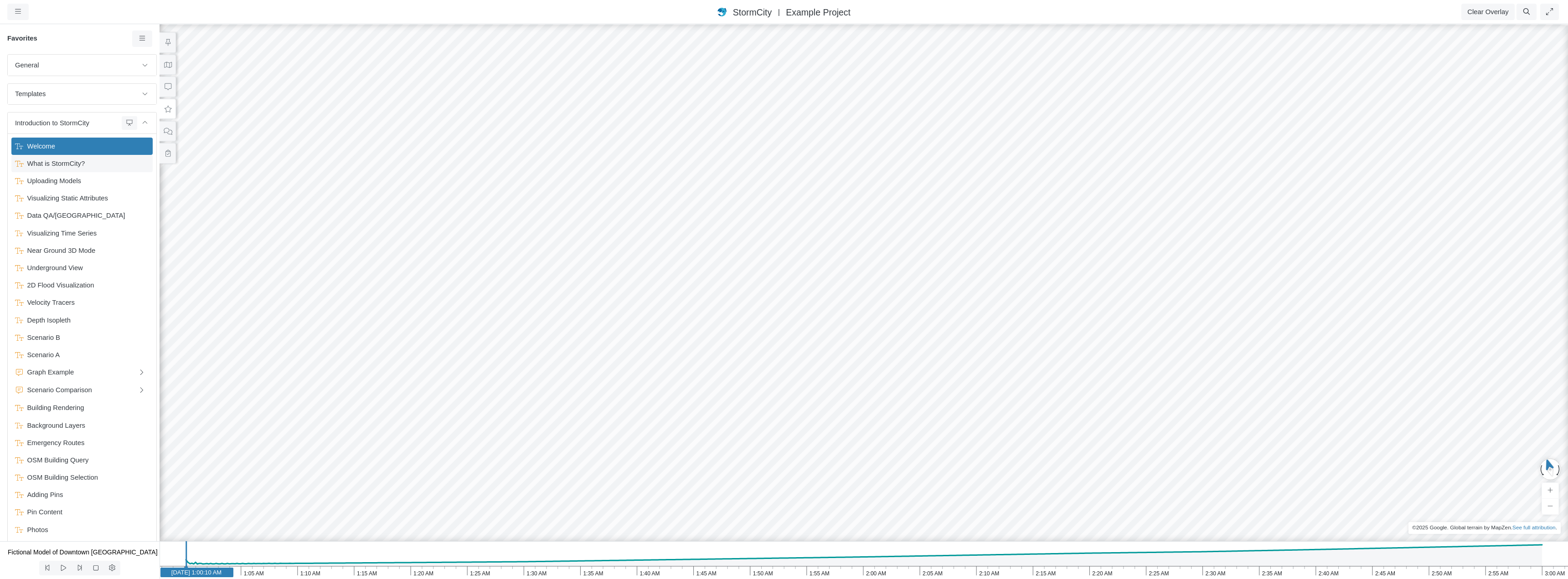
click at [64, 164] on span "What is StormCity?" at bounding box center [83, 163] width 118 height 10
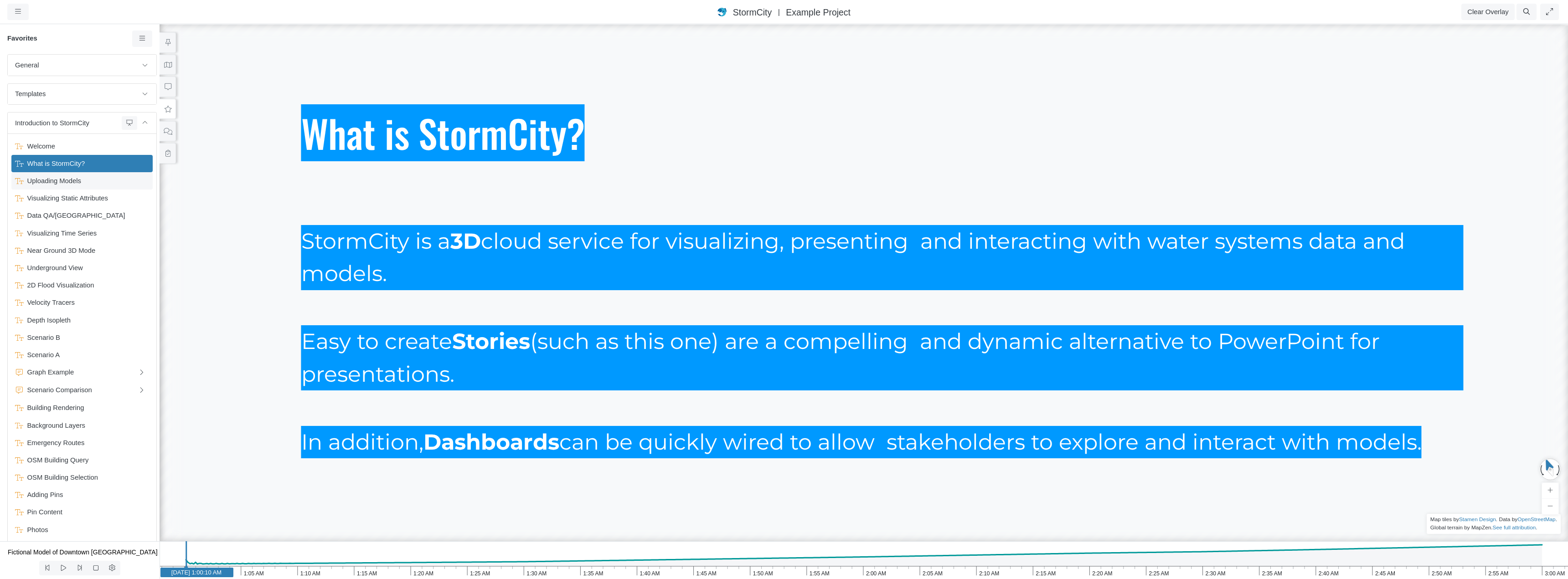
click at [64, 183] on span "Uploading Models" at bounding box center [83, 181] width 118 height 10
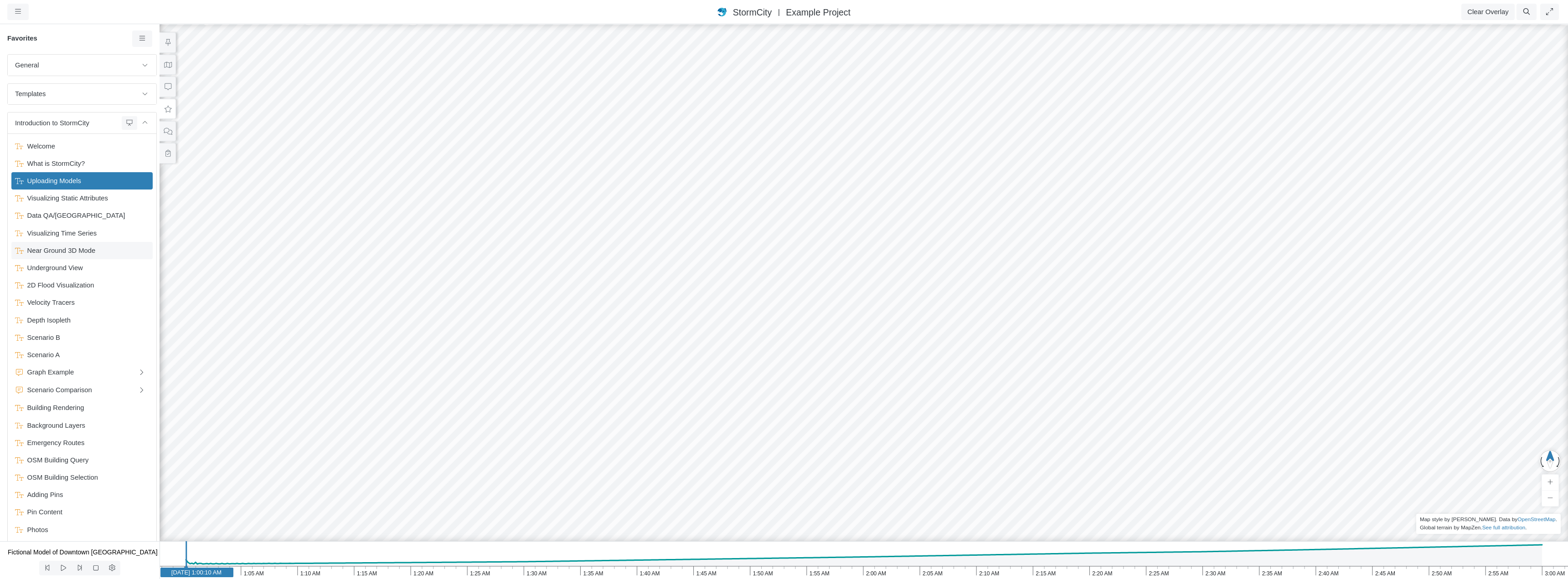
click at [55, 251] on span "Near Ground 3D Mode" at bounding box center [83, 250] width 118 height 10
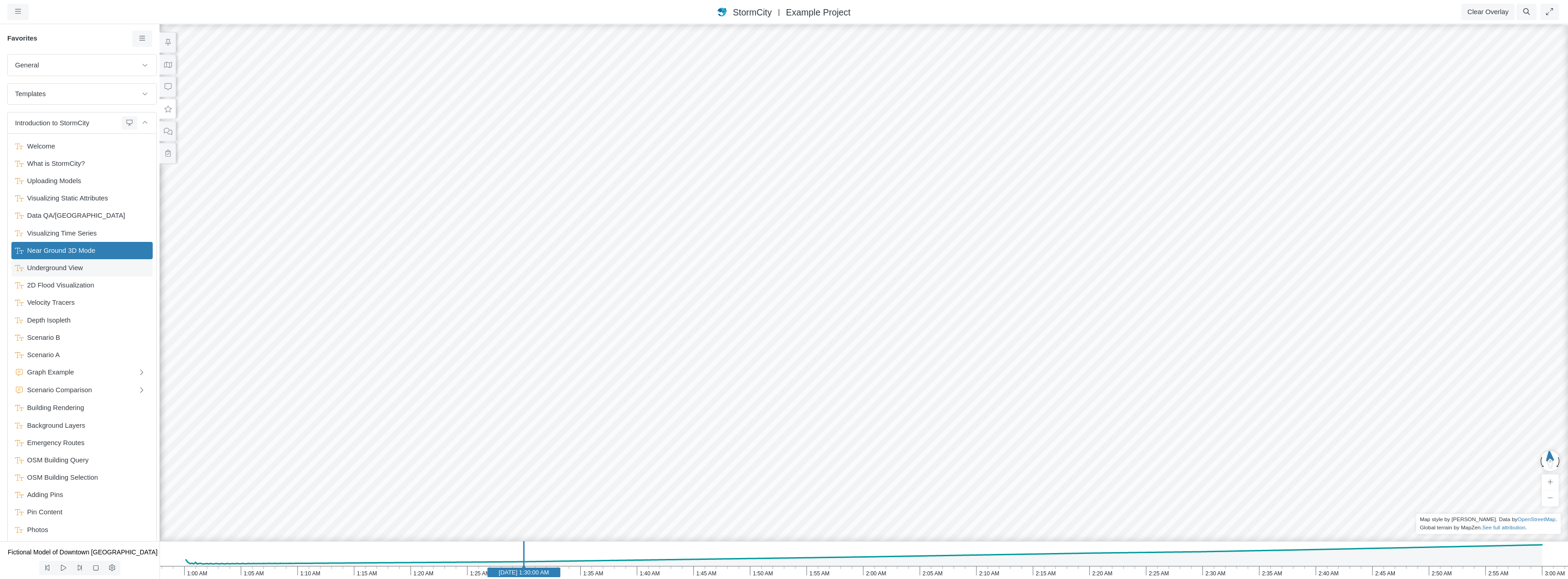
click at [62, 270] on span "Underground View" at bounding box center [83, 267] width 118 height 10
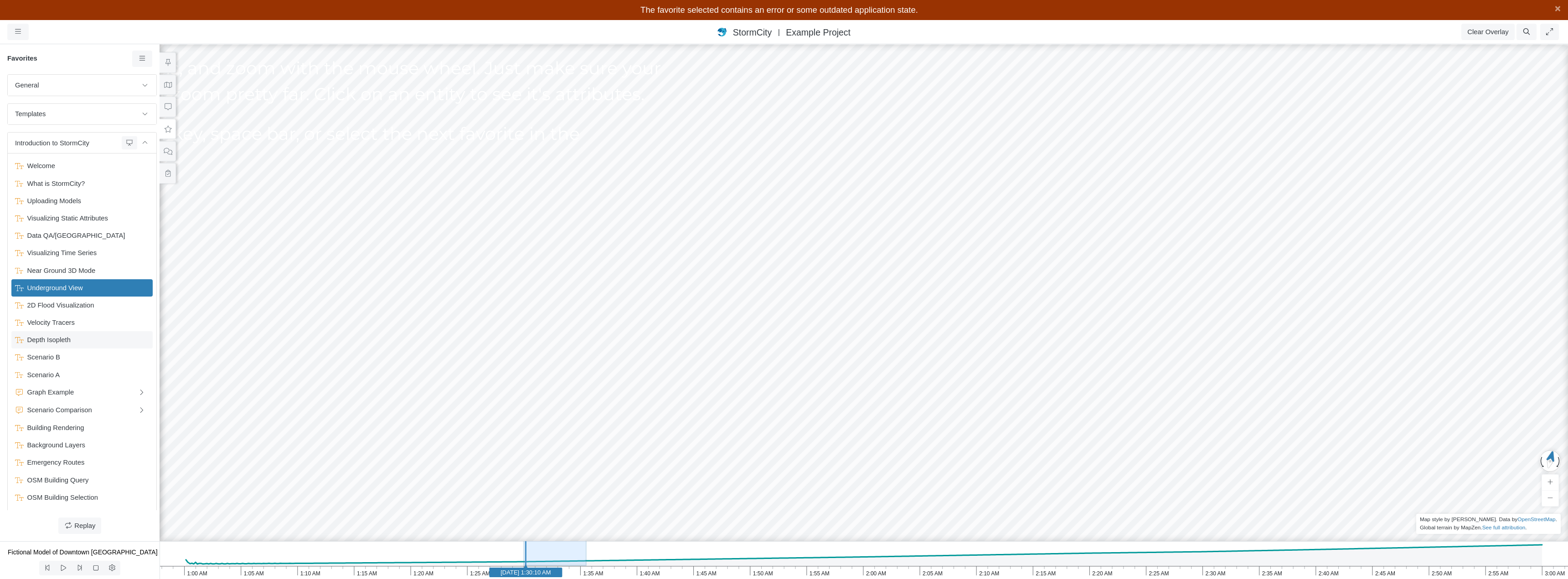
click at [53, 341] on span "Depth Isopleth" at bounding box center [83, 339] width 118 height 10
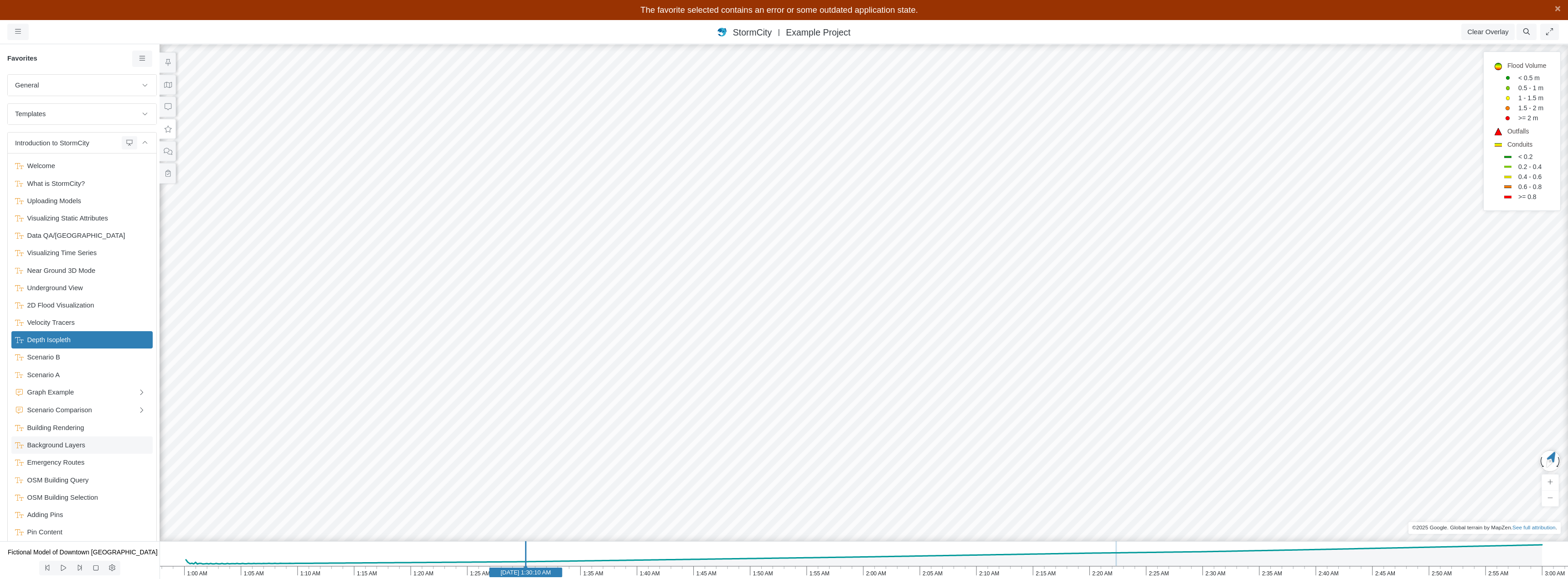
click at [57, 444] on span "Background Layers" at bounding box center [83, 444] width 118 height 10
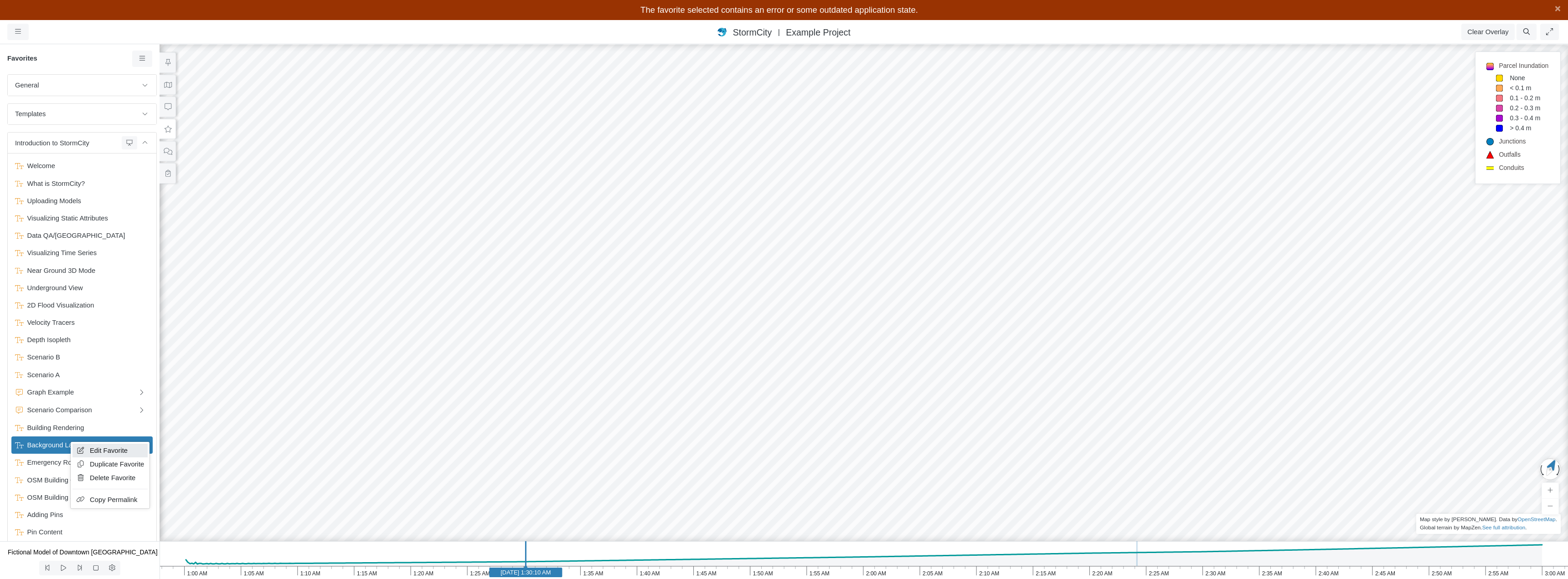
click at [106, 449] on span "Edit Favorite" at bounding box center [108, 451] width 38 height 7
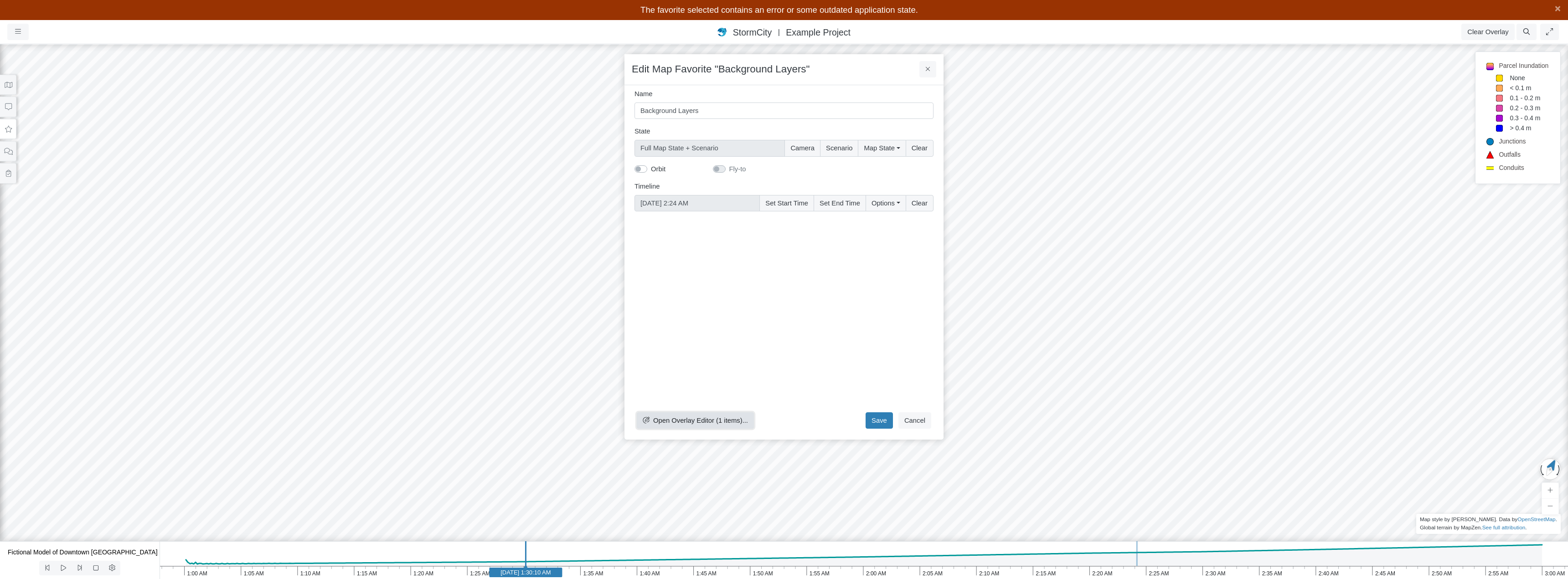
click at [675, 417] on span "Open Overlay Editor (1 items)..." at bounding box center [700, 420] width 95 height 7
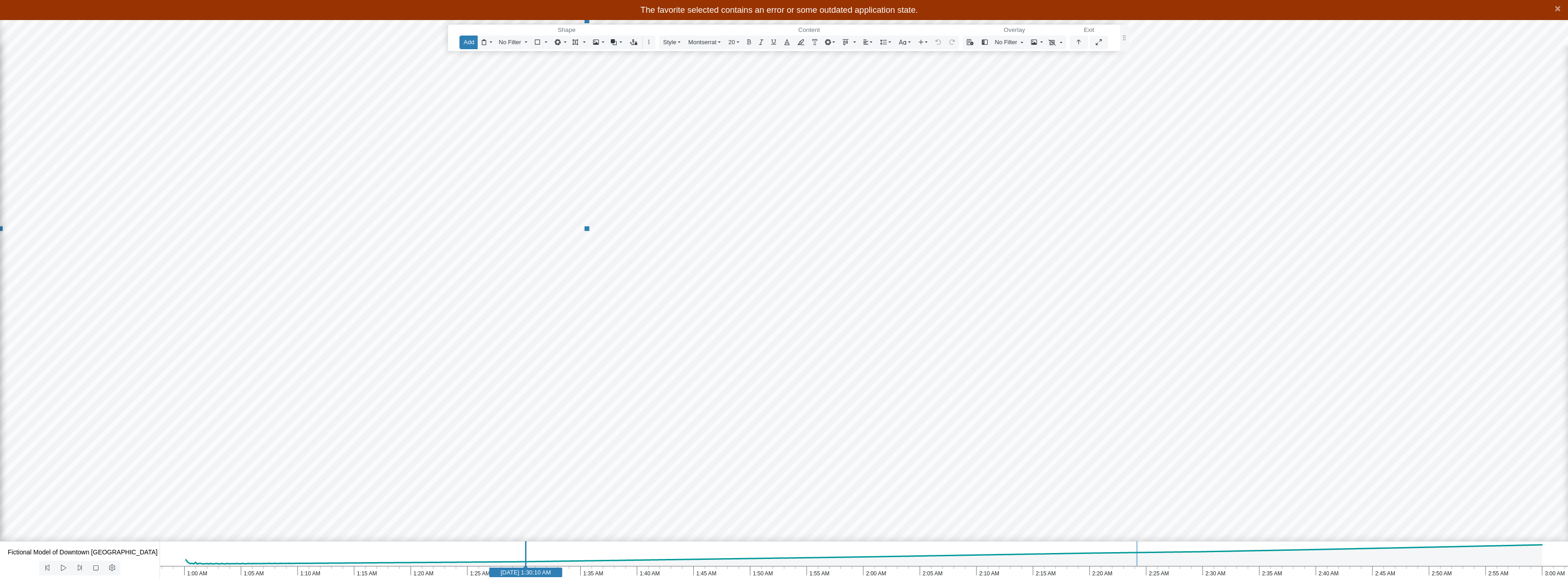
drag, startPoint x: 379, startPoint y: 170, endPoint x: 302, endPoint y: 135, distance: 84.6
click at [302, 135] on div "Reset Content Background layers in Shapefile (.shp) format are supported. A pol…" at bounding box center [-1, 19] width 1176 height 419
click at [1084, 46] on button "button" at bounding box center [1084, 42] width 18 height 13
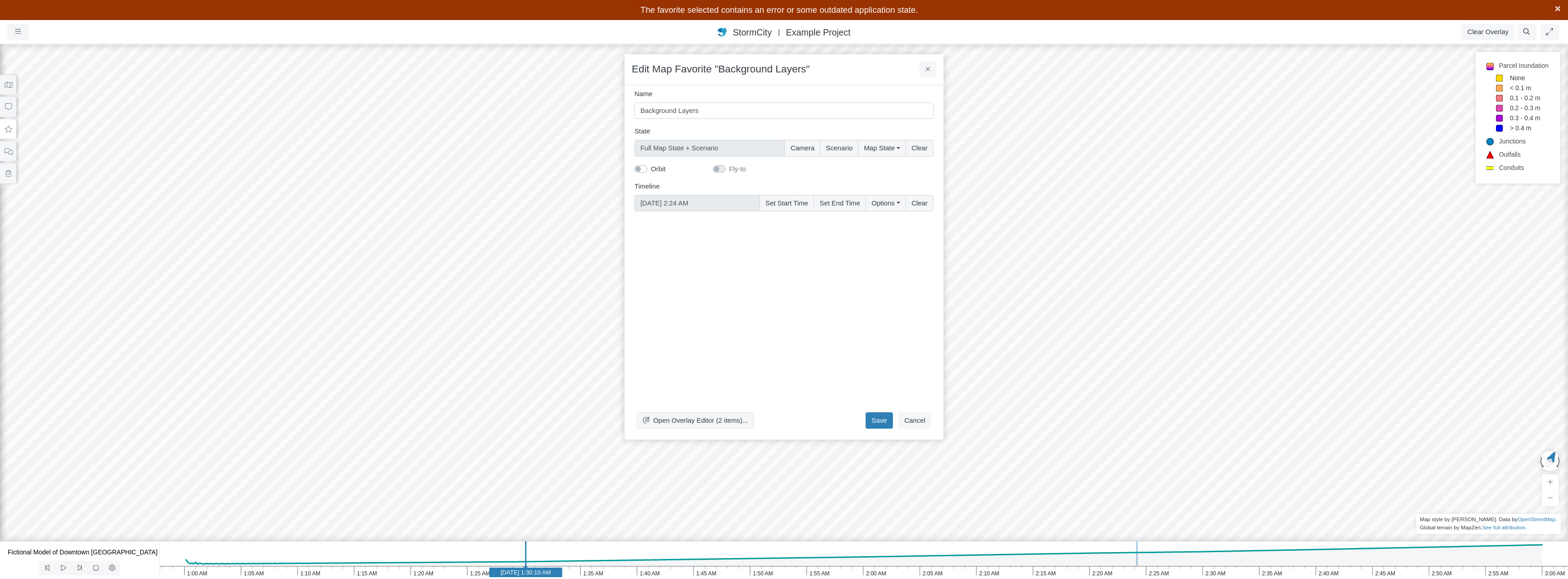
click at [1555, 11] on span "×" at bounding box center [1558, 8] width 6 height 11
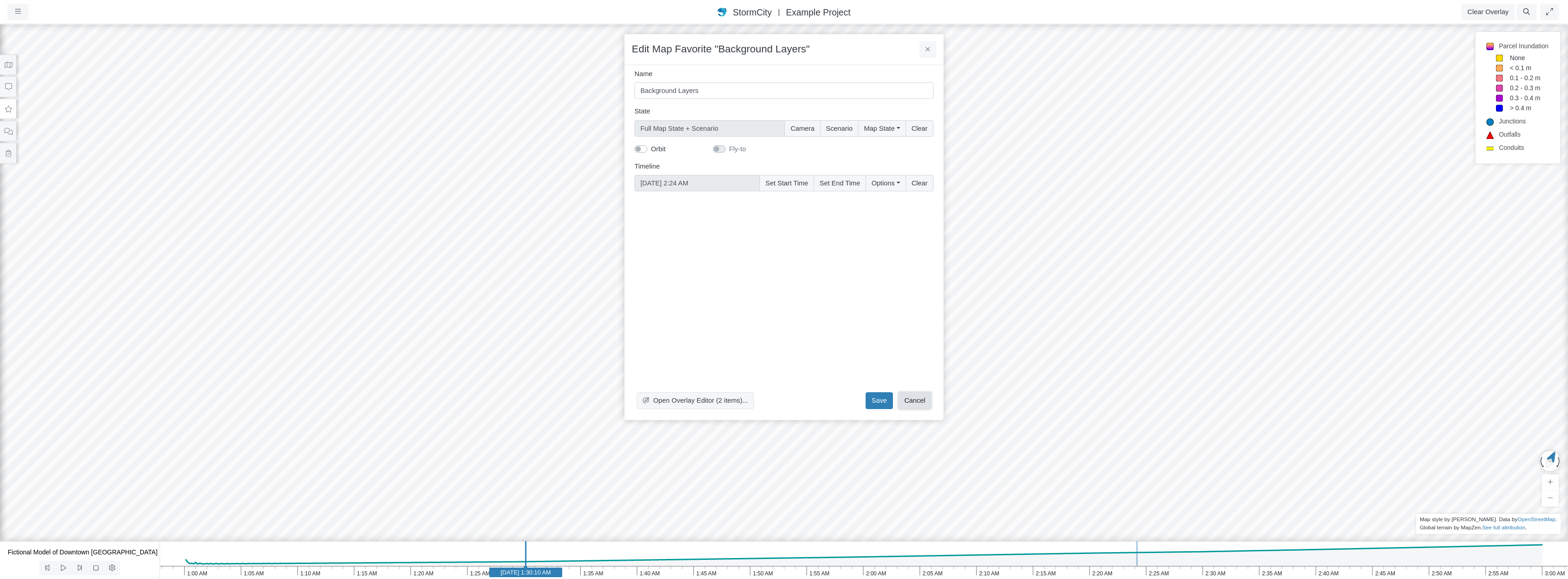
click at [914, 399] on button "Cancel" at bounding box center [915, 400] width 33 height 17
